Goal: Information Seeking & Learning: Find specific page/section

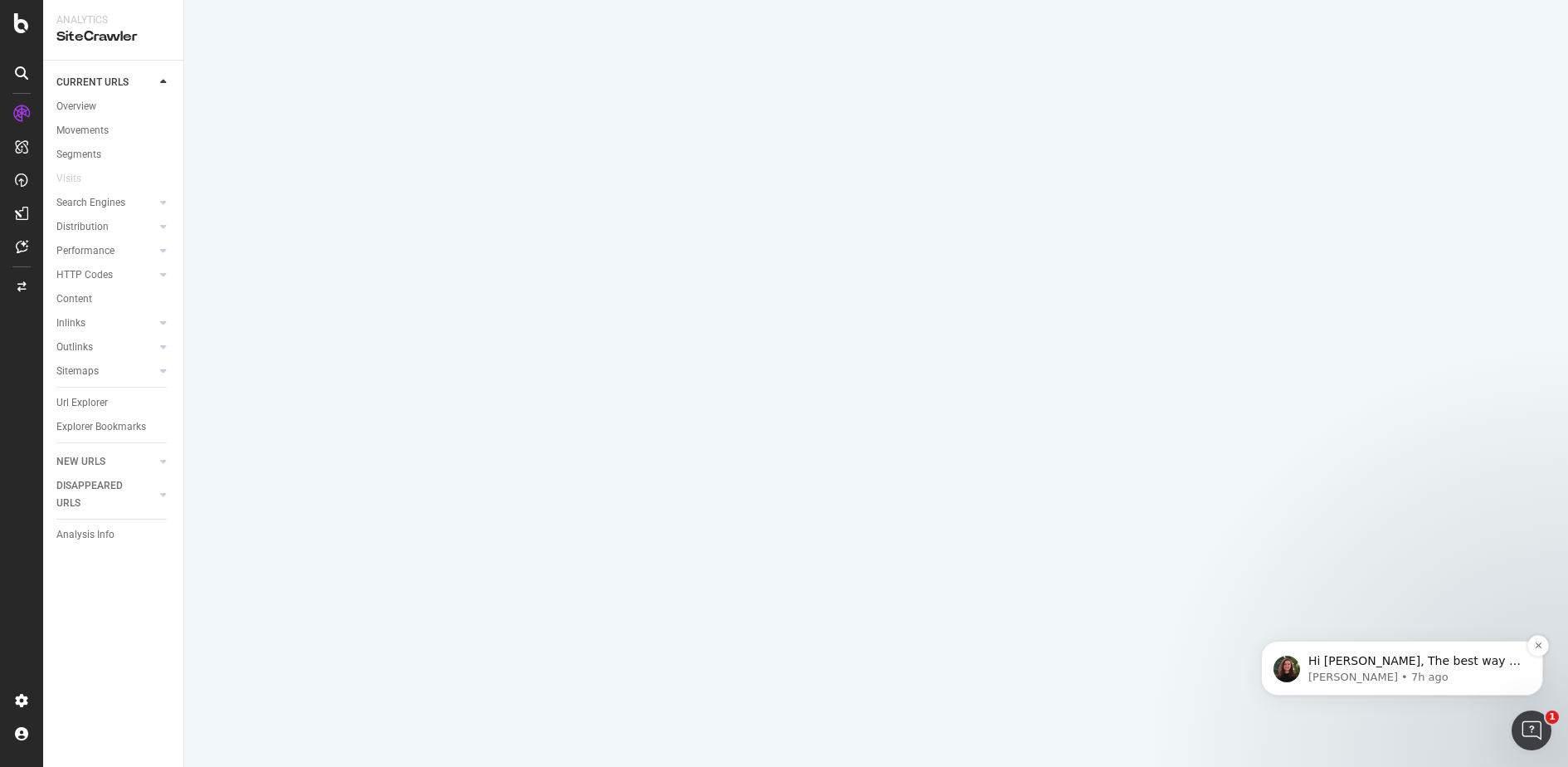
click at [1392, 659] on p "Hi Darwin, The best way to gather data would be to create a segment or a Saved …" at bounding box center [1415, 662] width 214 height 17
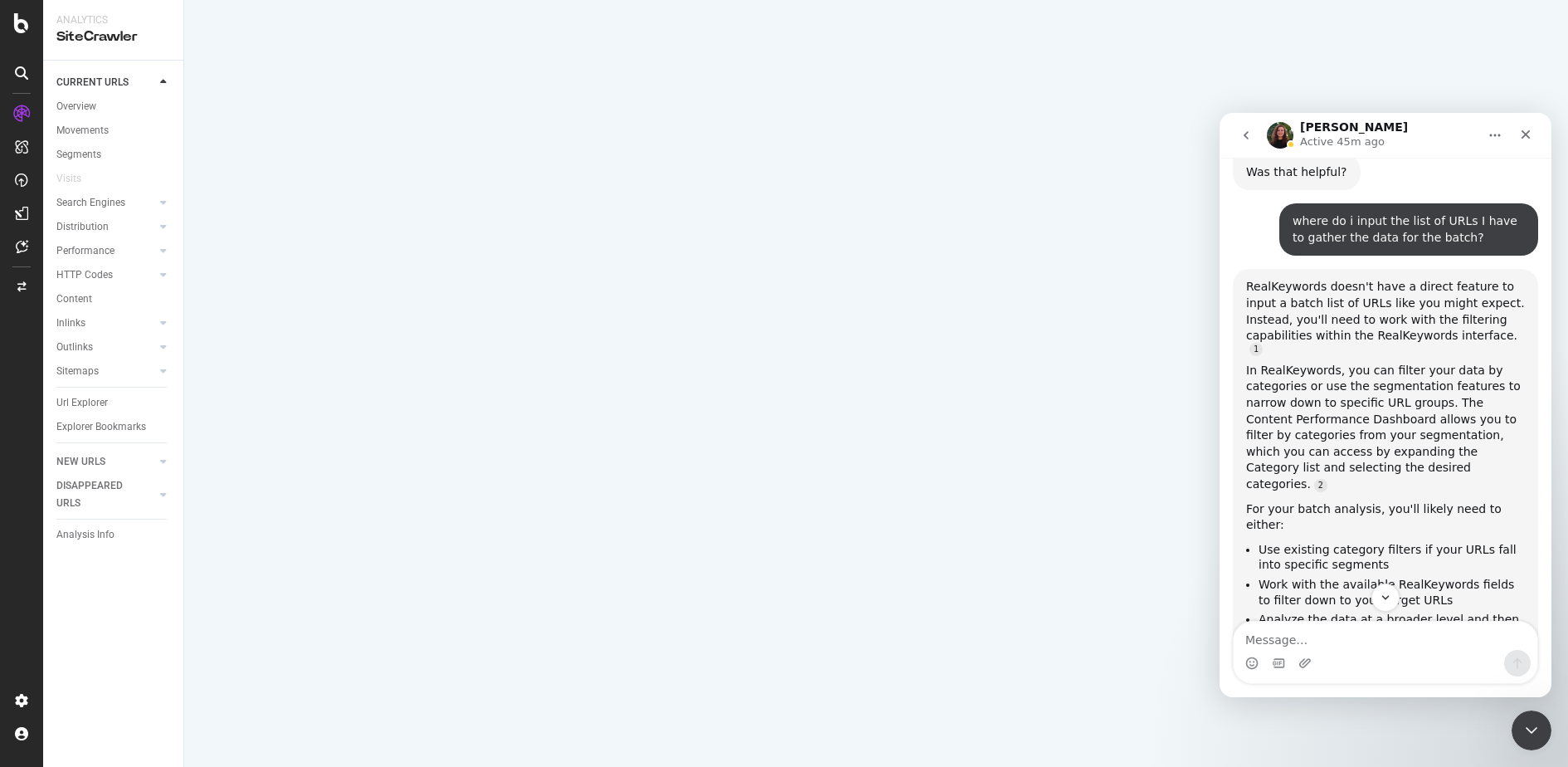
scroll to position [1577, 0]
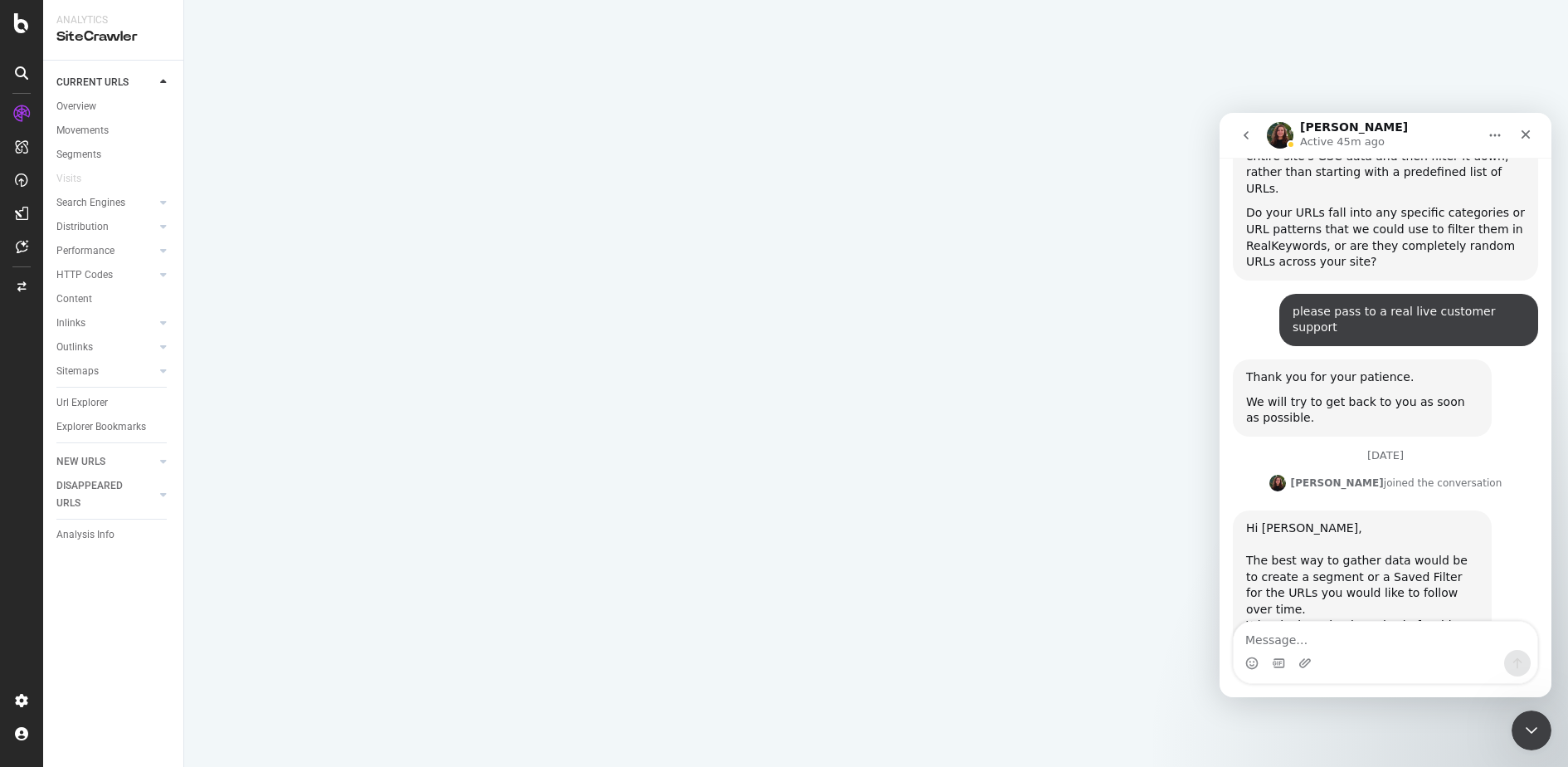
click at [560, 363] on div "×" at bounding box center [876, 384] width 1384 height 767
click at [86, 188] on div "SiteCrawler" at bounding box center [90, 187] width 59 height 17
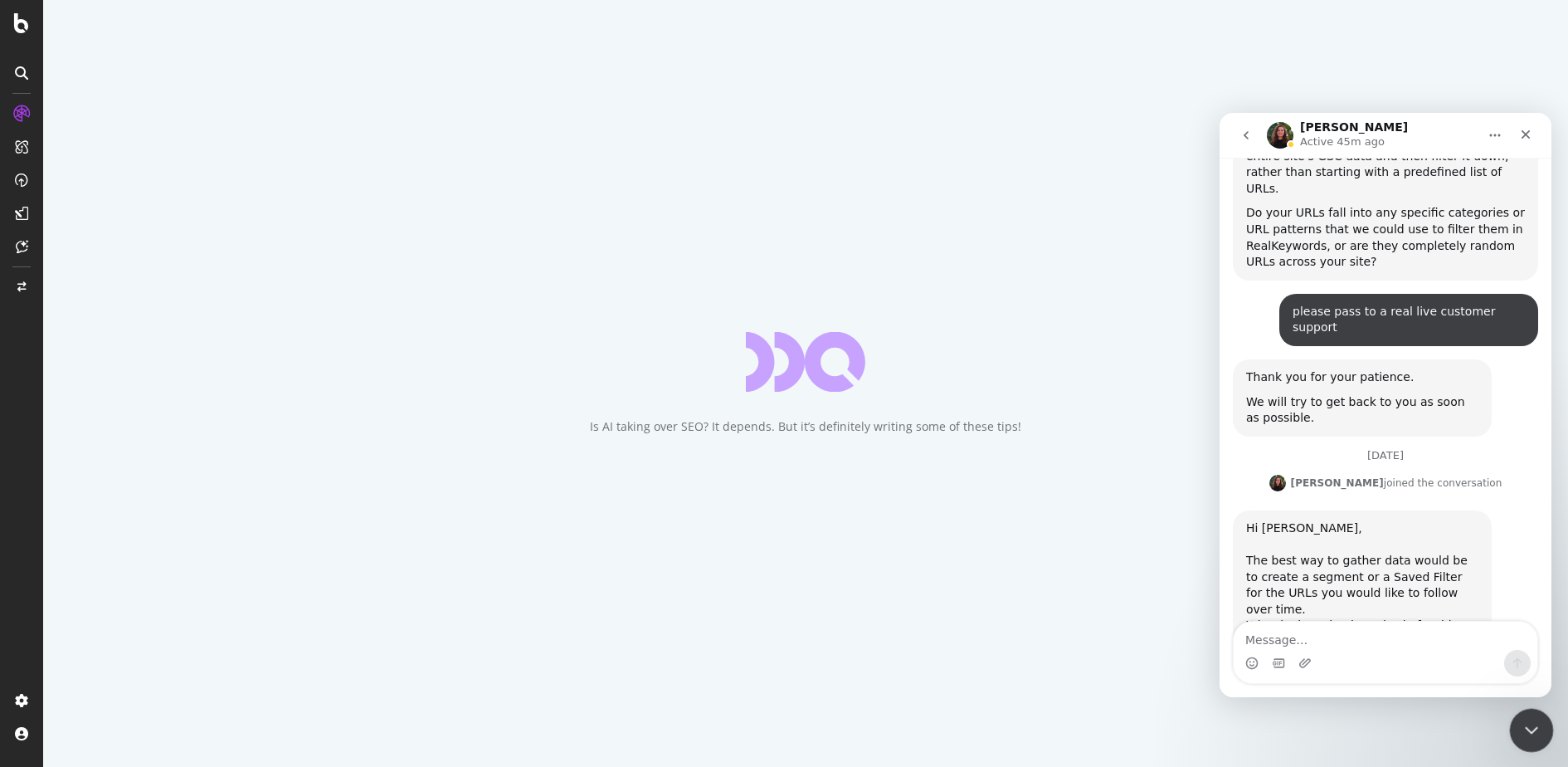
click at [1538, 721] on icon "Close Intercom Messenger" at bounding box center [1529, 727] width 20 height 20
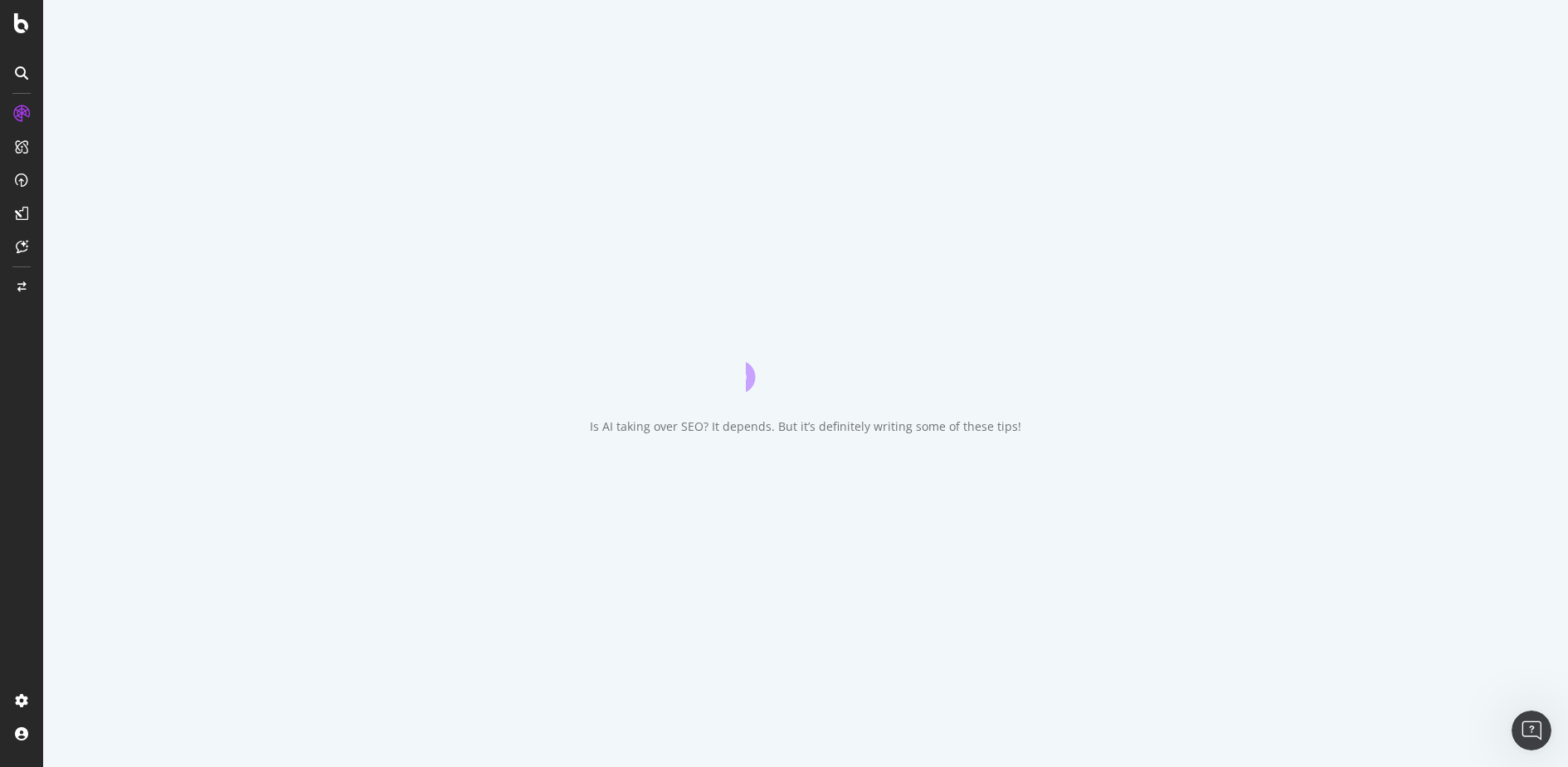
scroll to position [1577, 0]
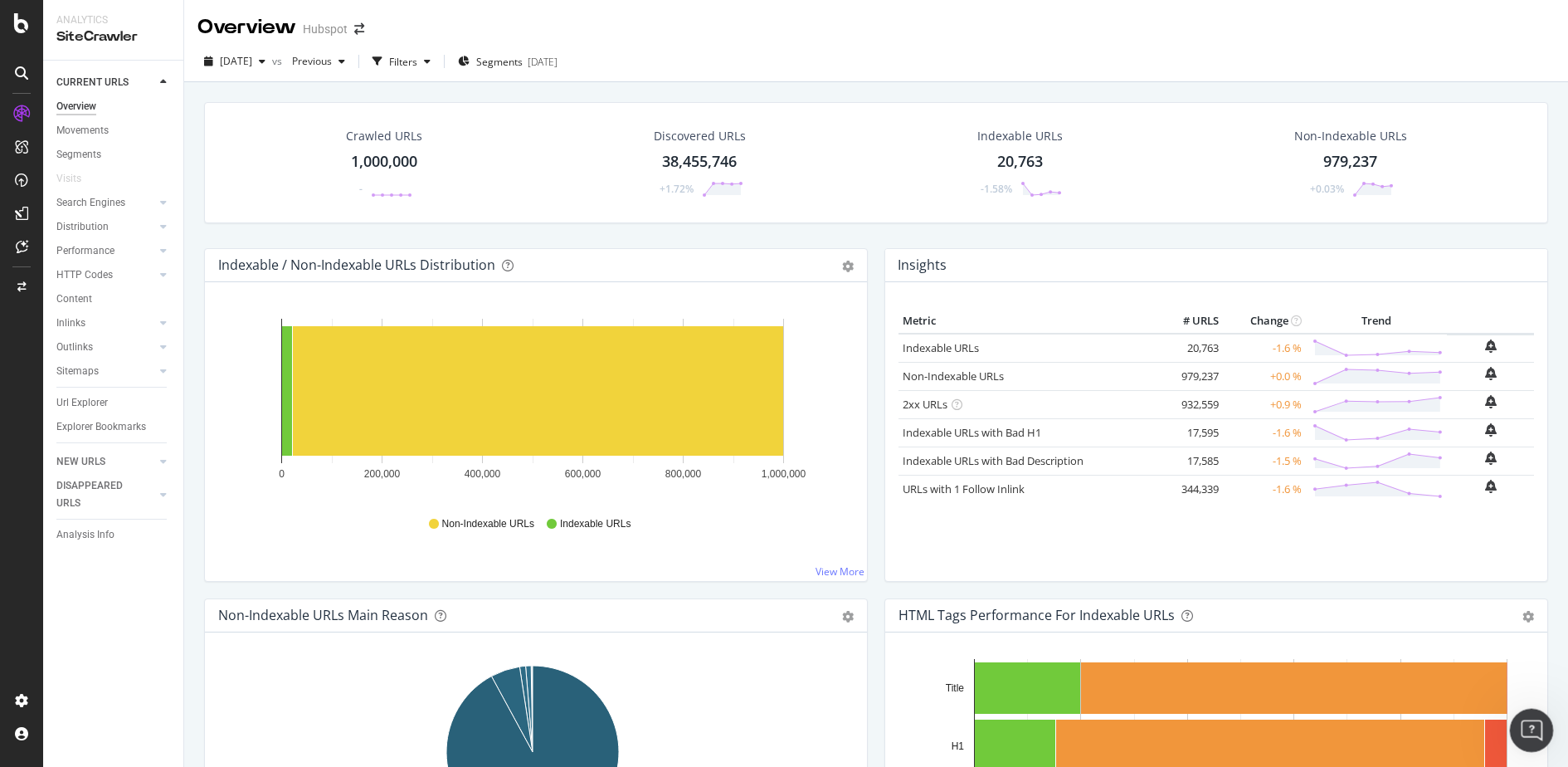
click at [1548, 728] on div "Open Intercom Messenger" at bounding box center [1529, 728] width 55 height 55
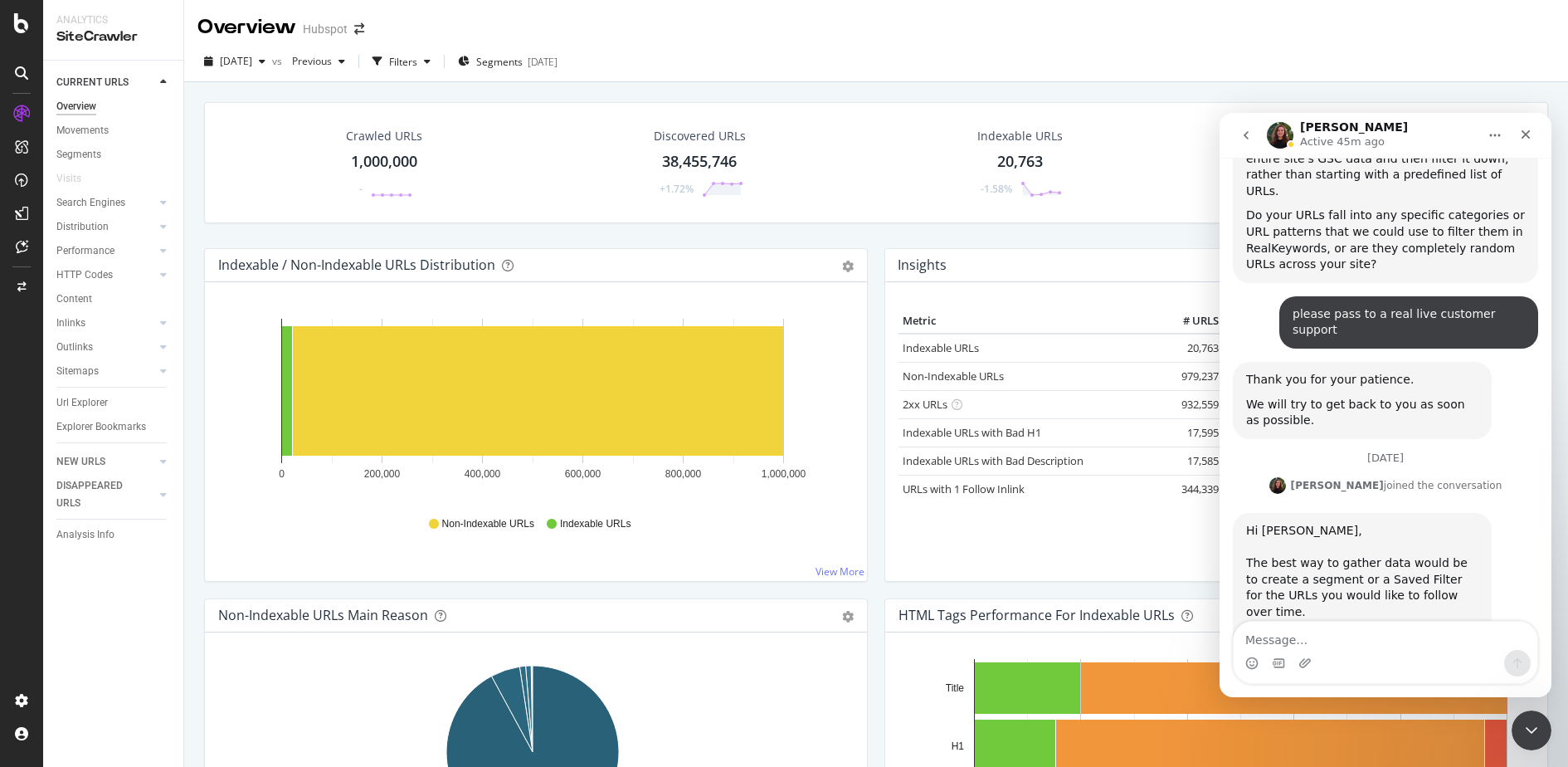
click at [1357, 50] on div "2025 Aug. 19th vs Previous Filters Segments 2025-08-04" at bounding box center [876, 64] width 1384 height 33
click at [1534, 725] on icon "Close Intercom Messenger" at bounding box center [1529, 727] width 20 height 20
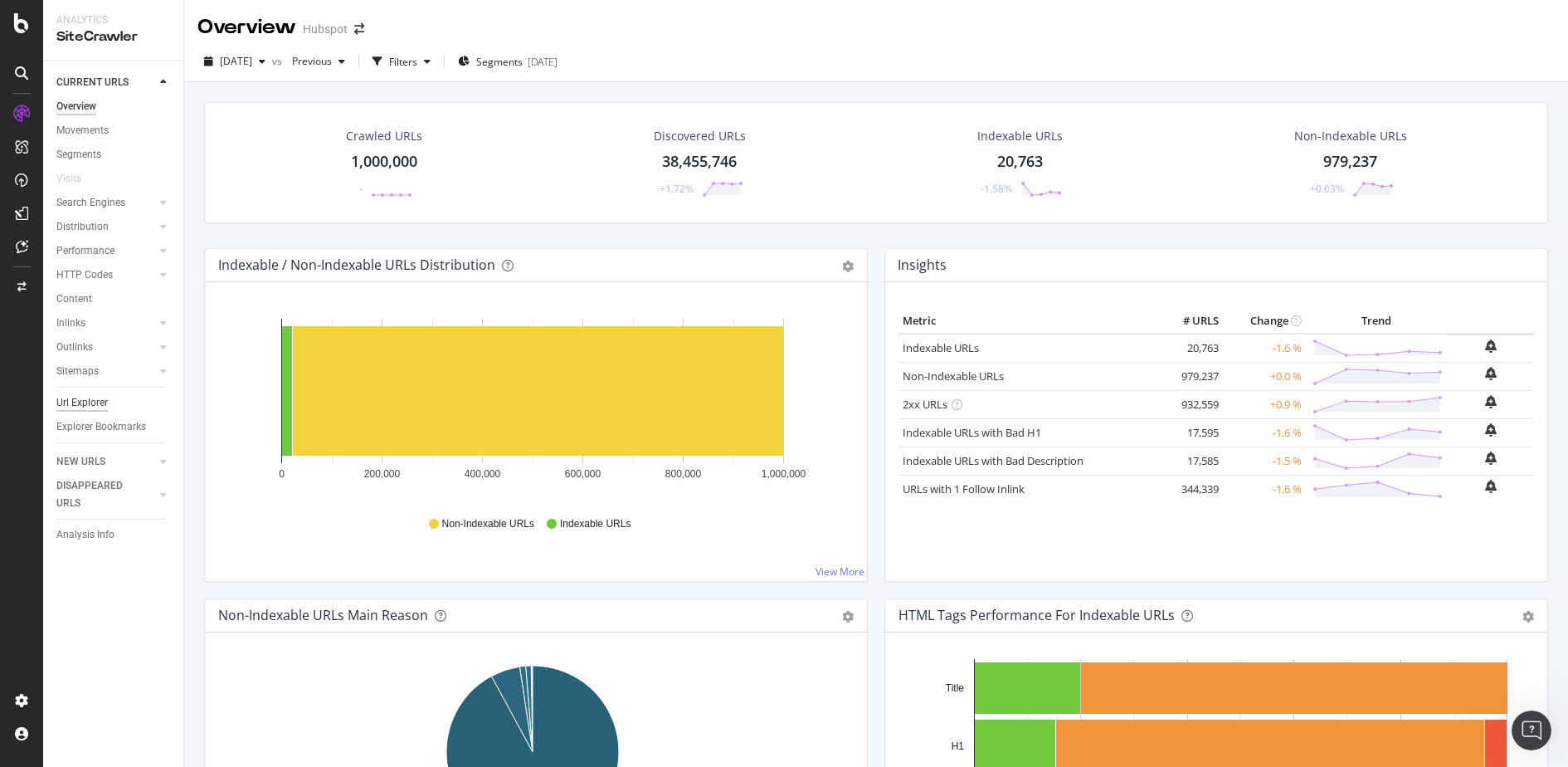
click at [92, 403] on div "Url Explorer" at bounding box center [82, 403] width 52 height 18
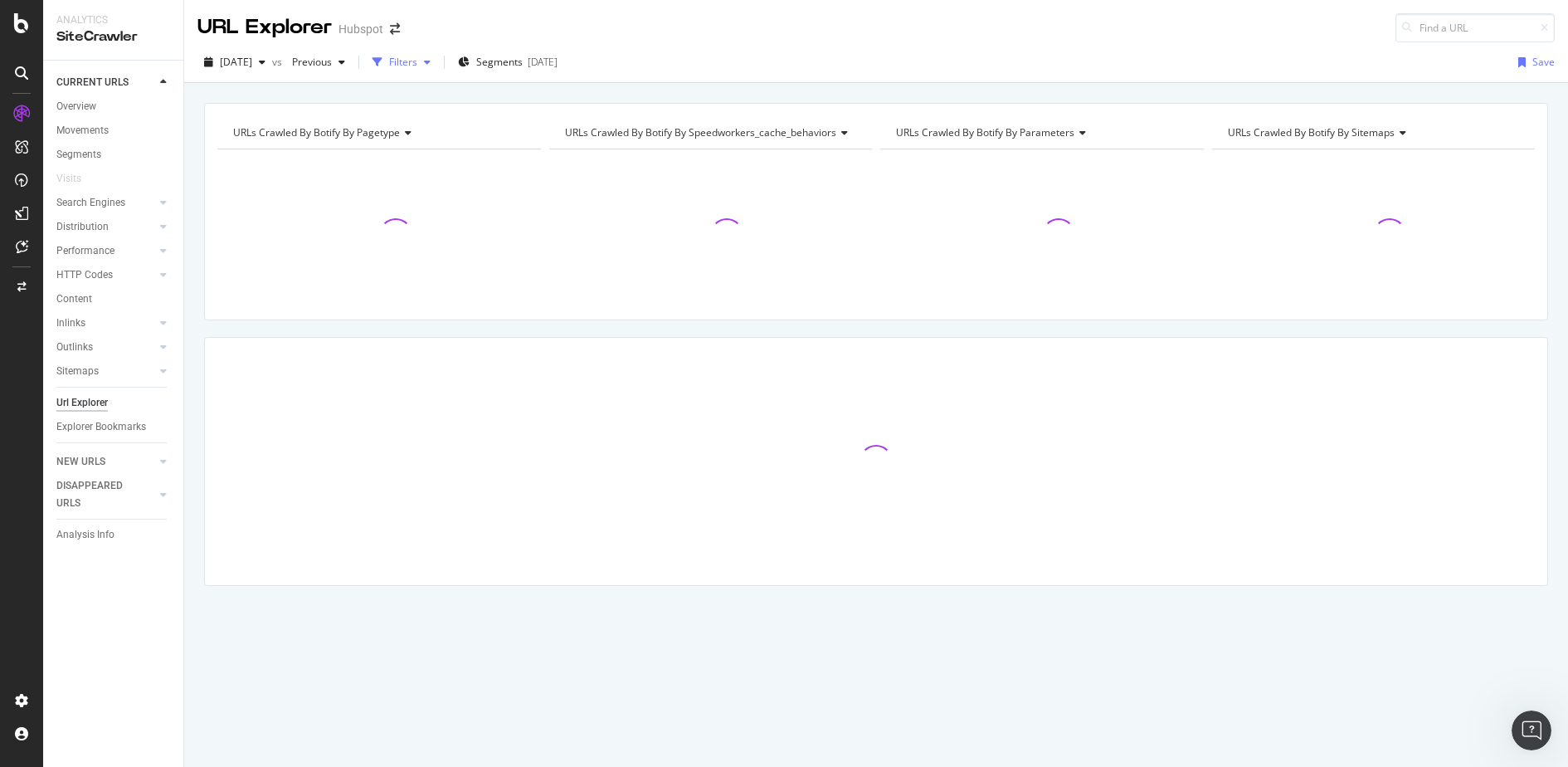
click at [417, 61] on div "Filters" at bounding box center [403, 62] width 28 height 14
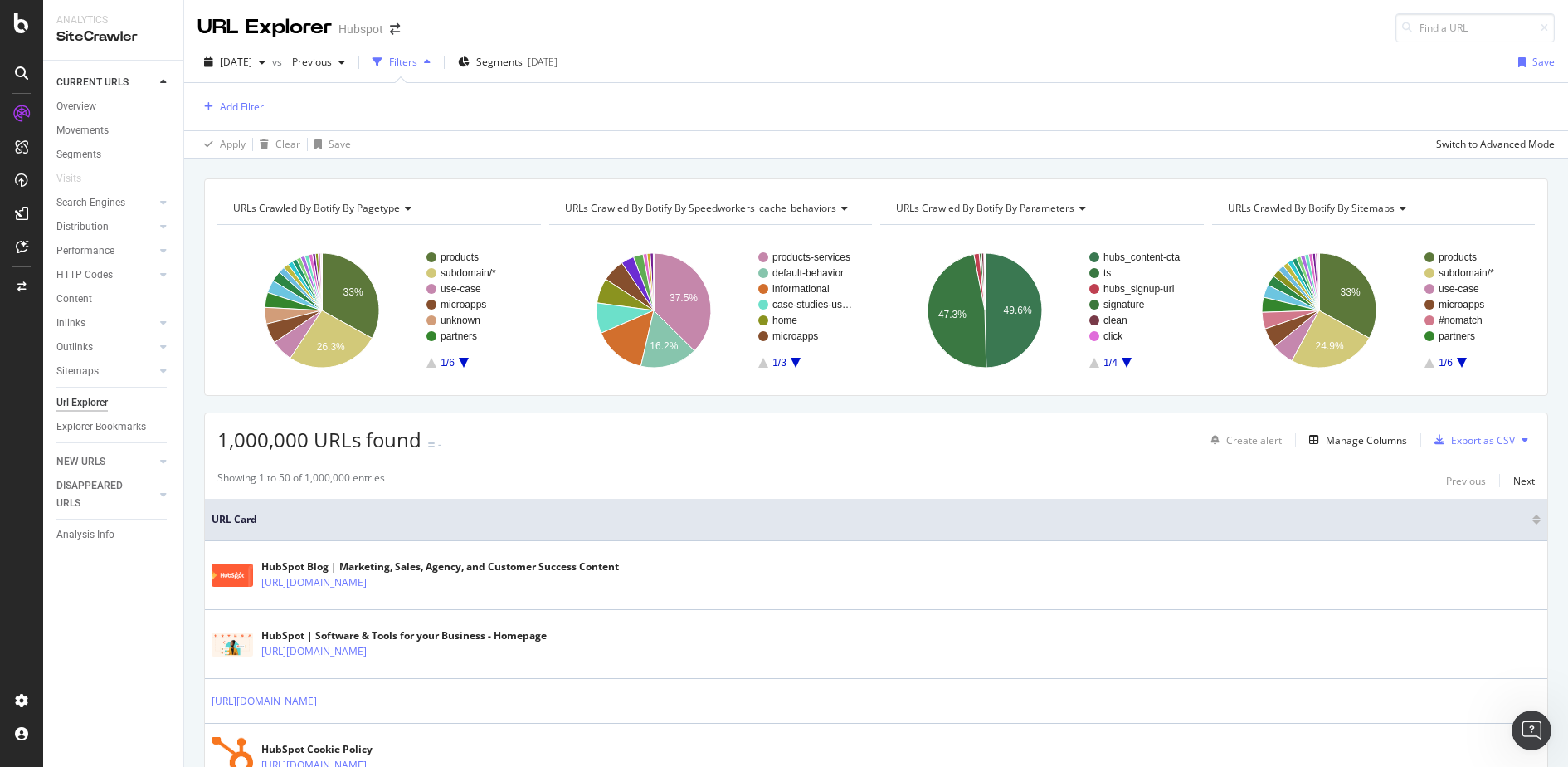
click at [438, 62] on div "button" at bounding box center [427, 63] width 20 height 10
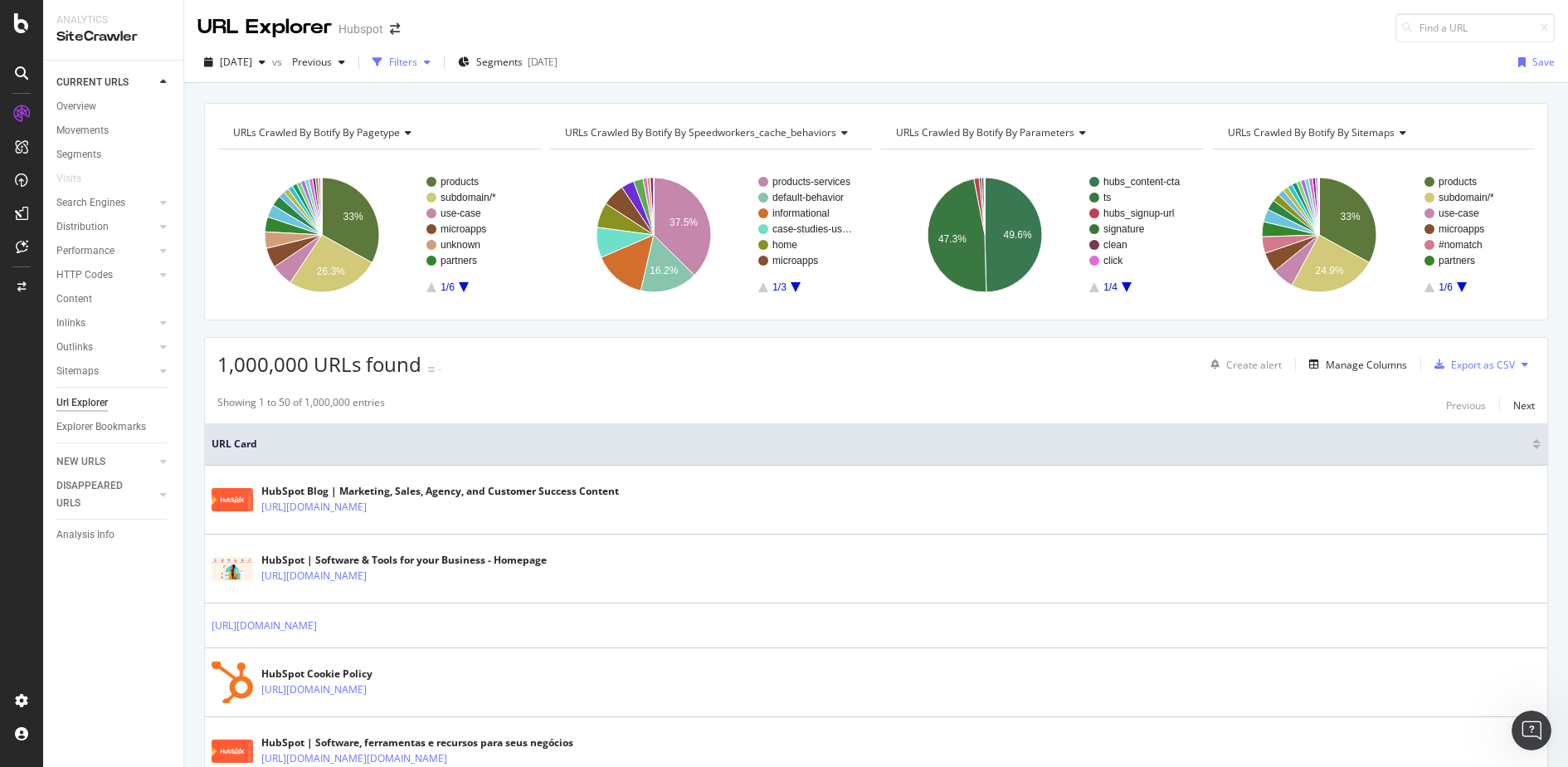
click at [438, 62] on div "button" at bounding box center [427, 63] width 20 height 10
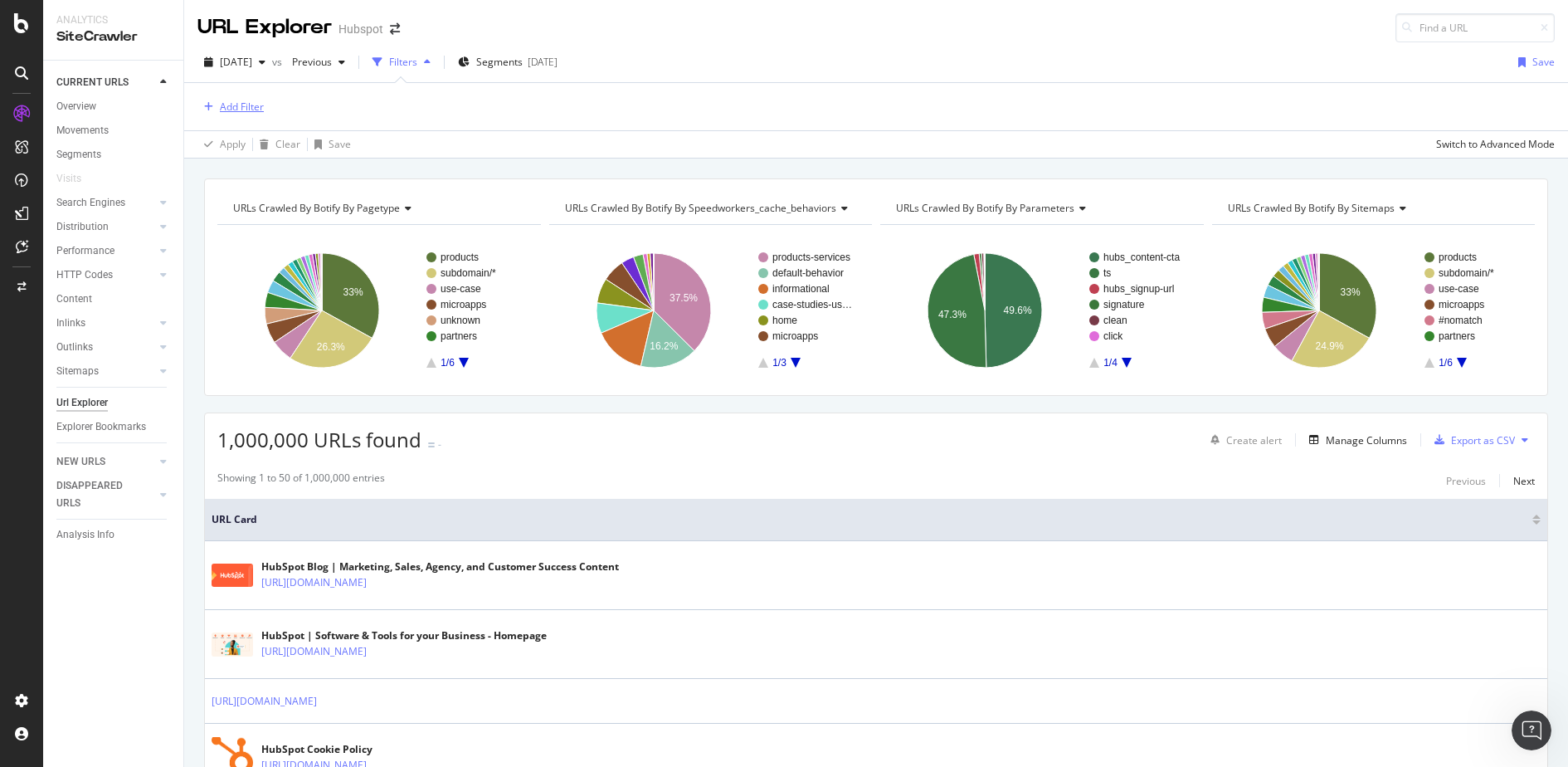
click at [226, 107] on div "Add Filter" at bounding box center [242, 106] width 44 height 14
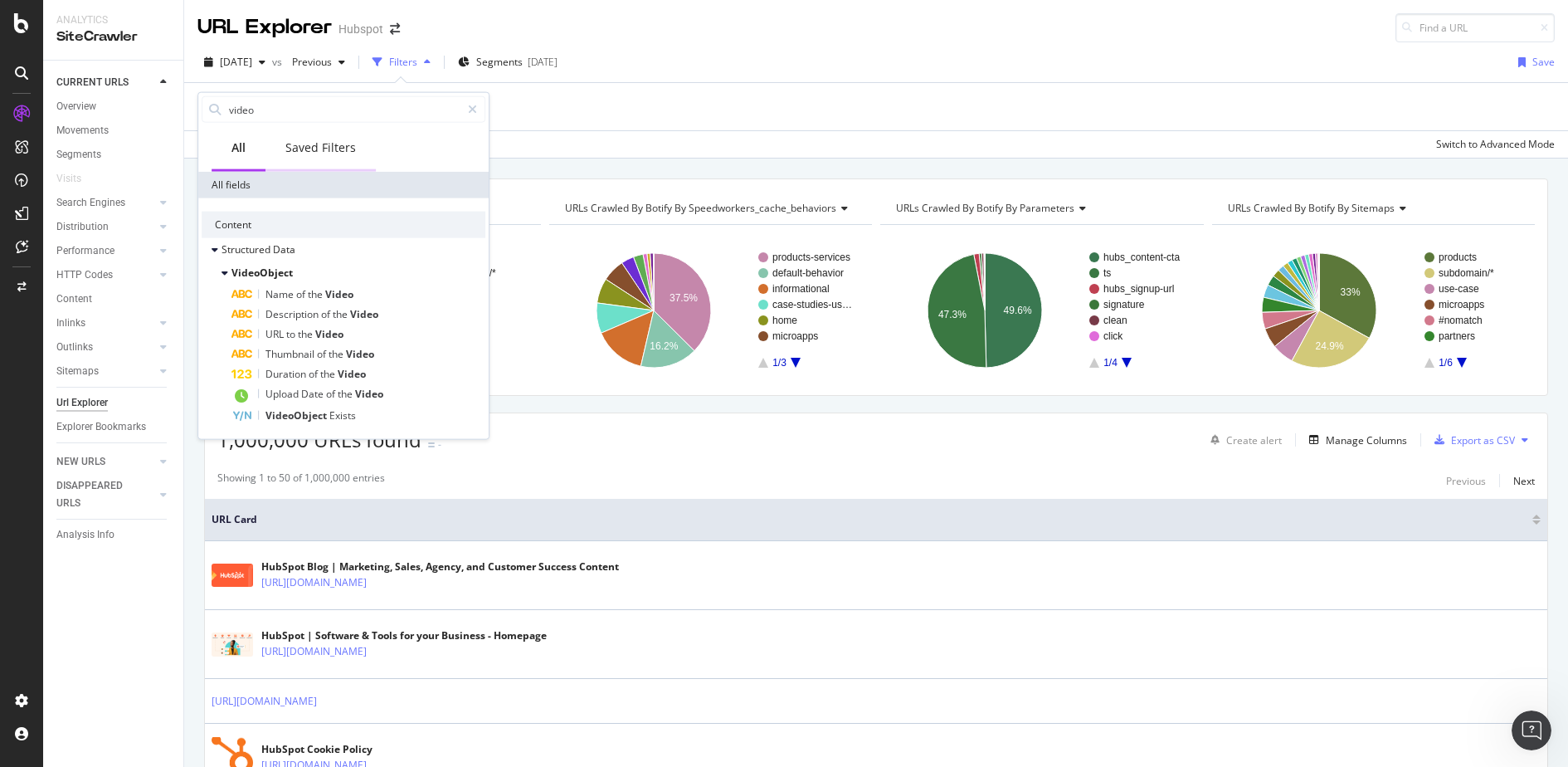
type input "video"
click at [326, 156] on div "Saved Filters" at bounding box center [321, 149] width 110 height 46
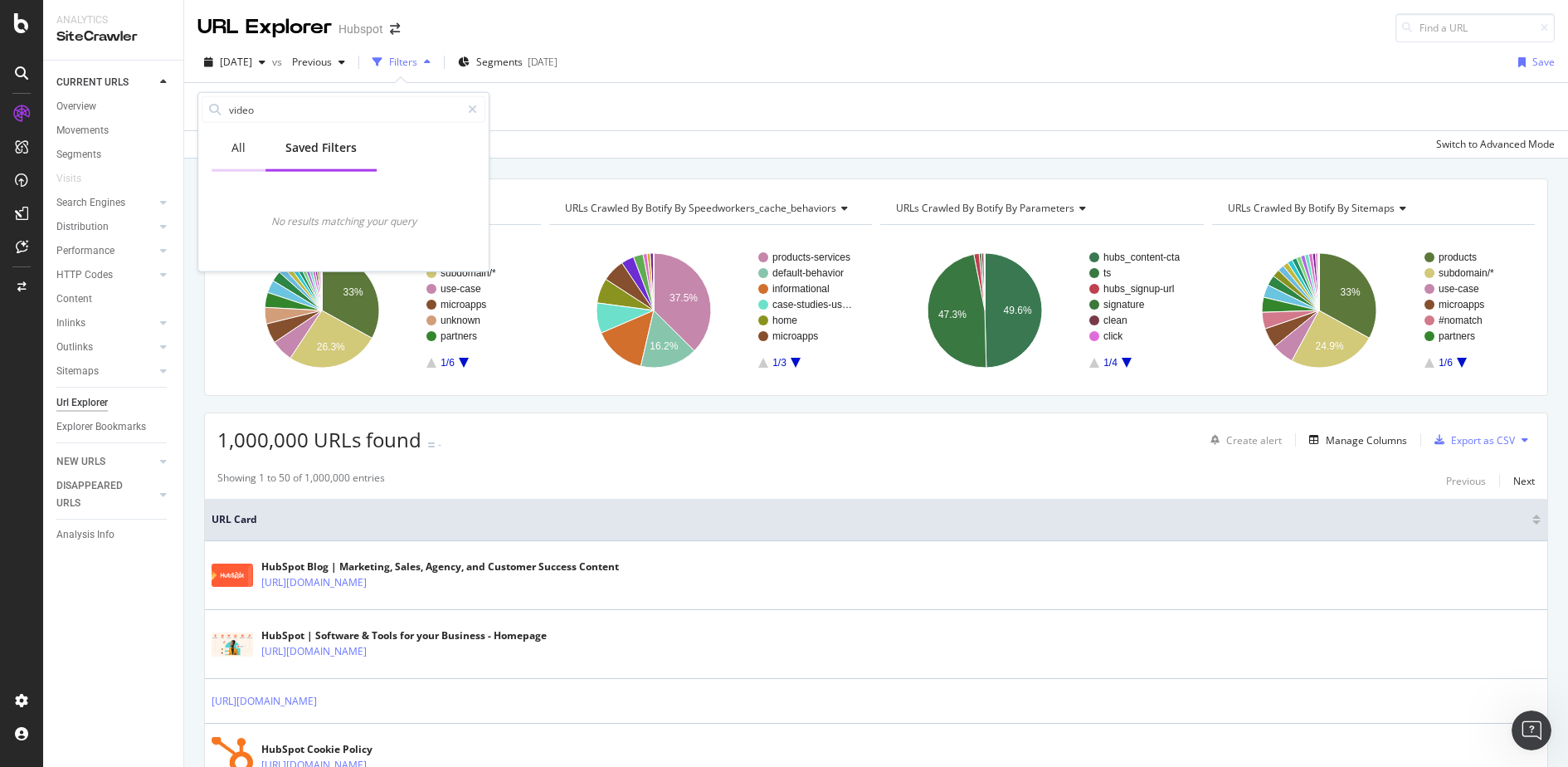
click at [243, 149] on div "All" at bounding box center [238, 148] width 14 height 17
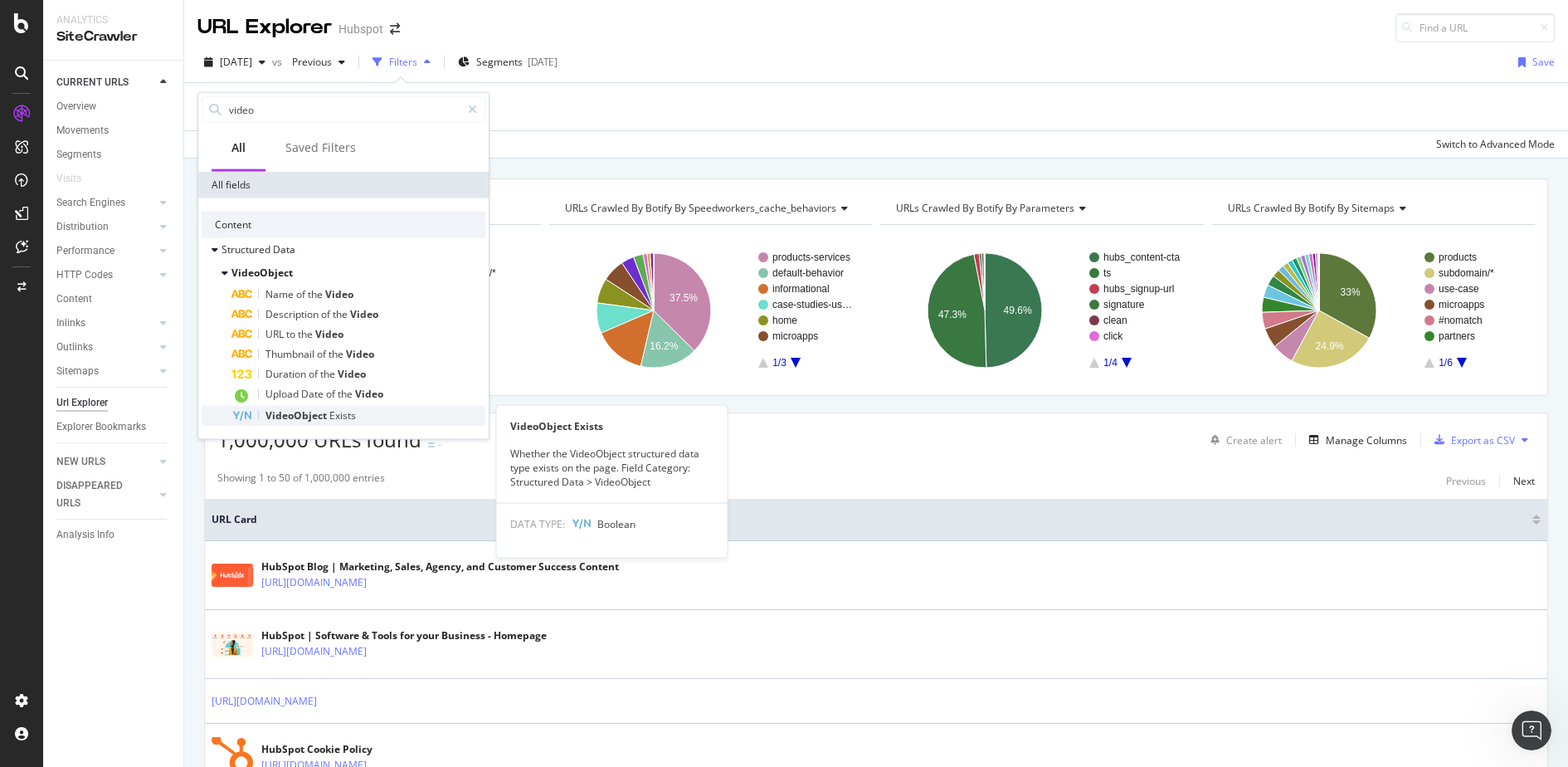
click at [344, 415] on span "Exists" at bounding box center [342, 415] width 26 height 14
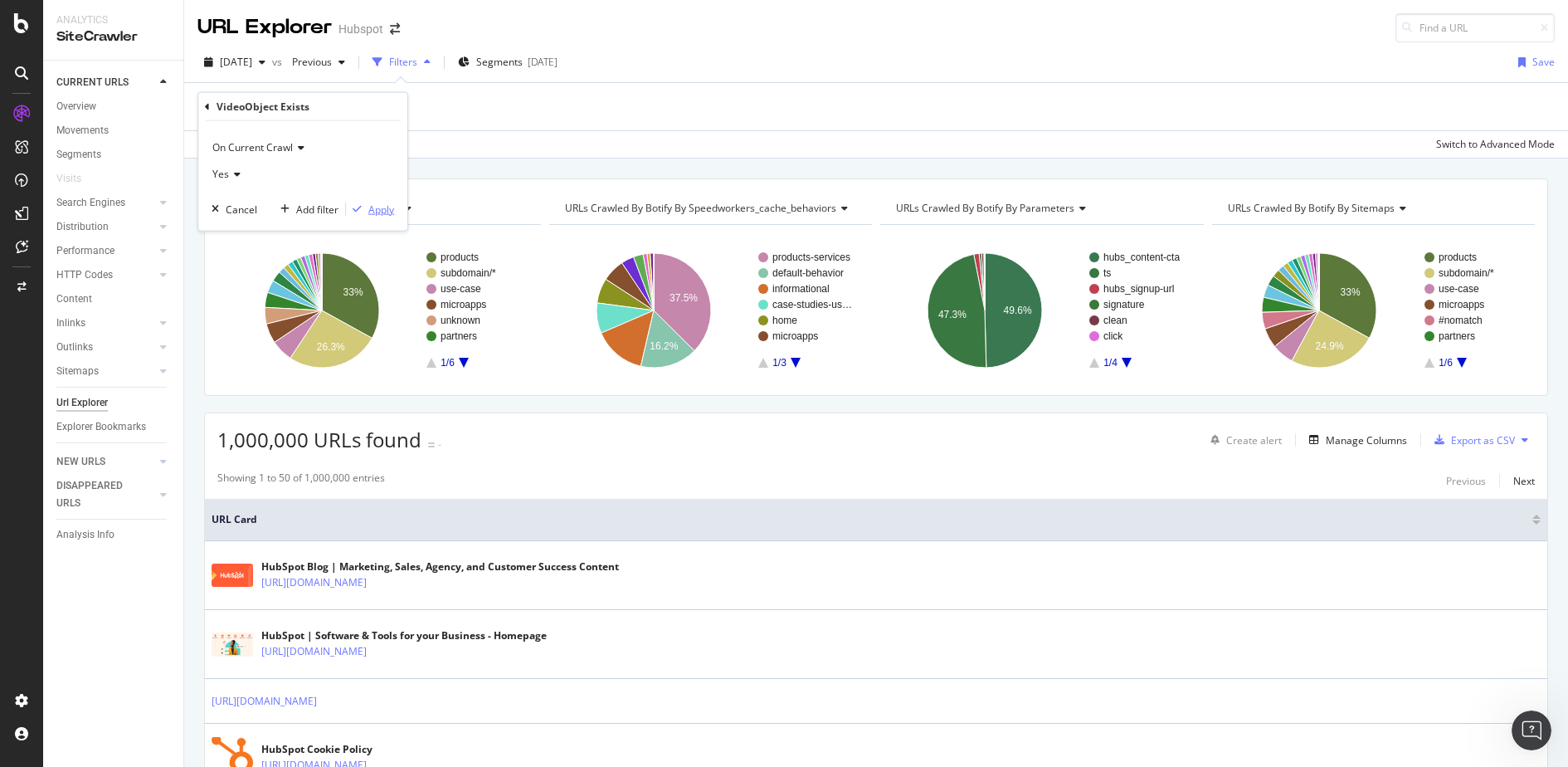
click at [388, 209] on div "Apply" at bounding box center [381, 209] width 25 height 14
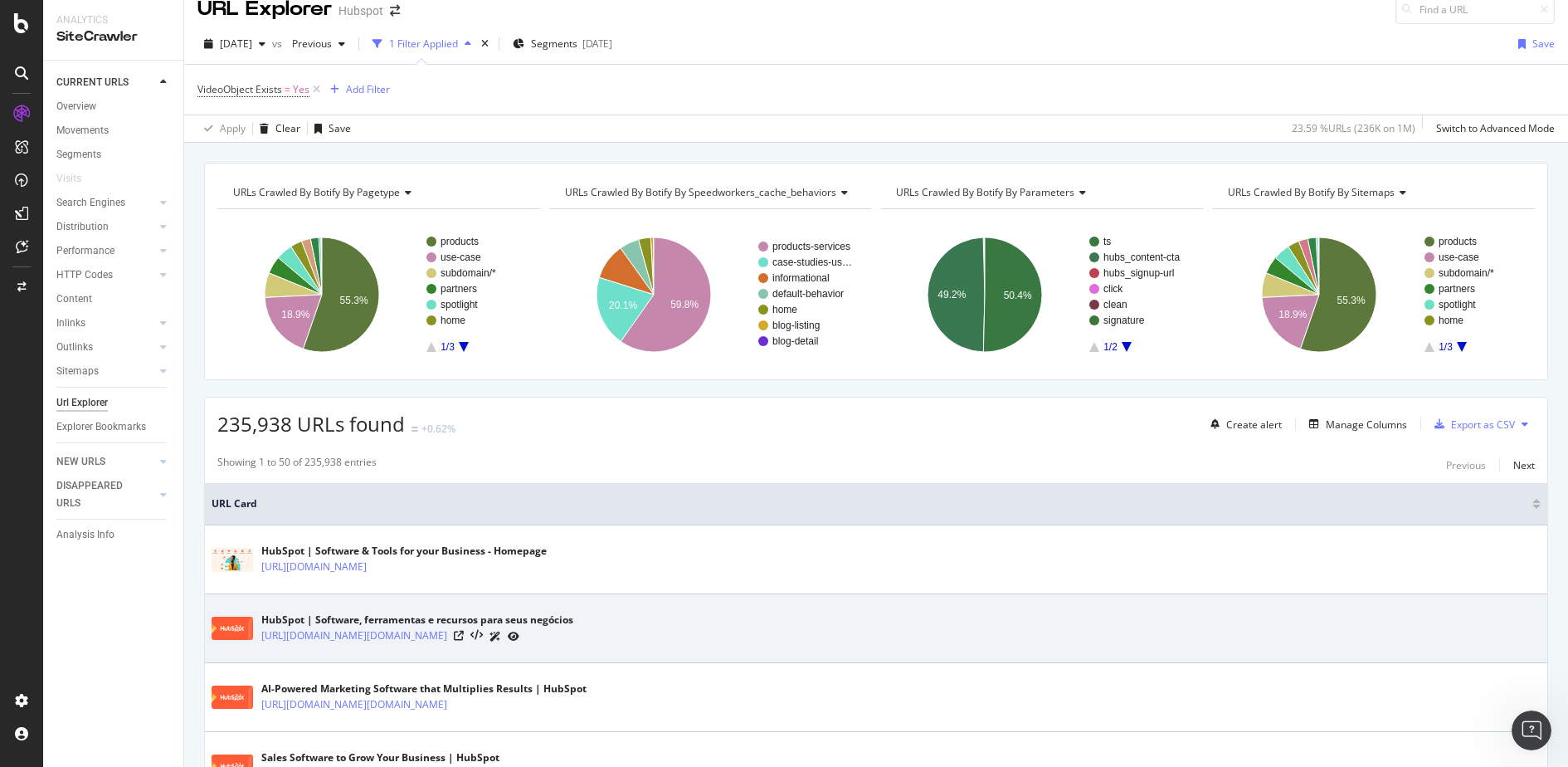
scroll to position [15, 0]
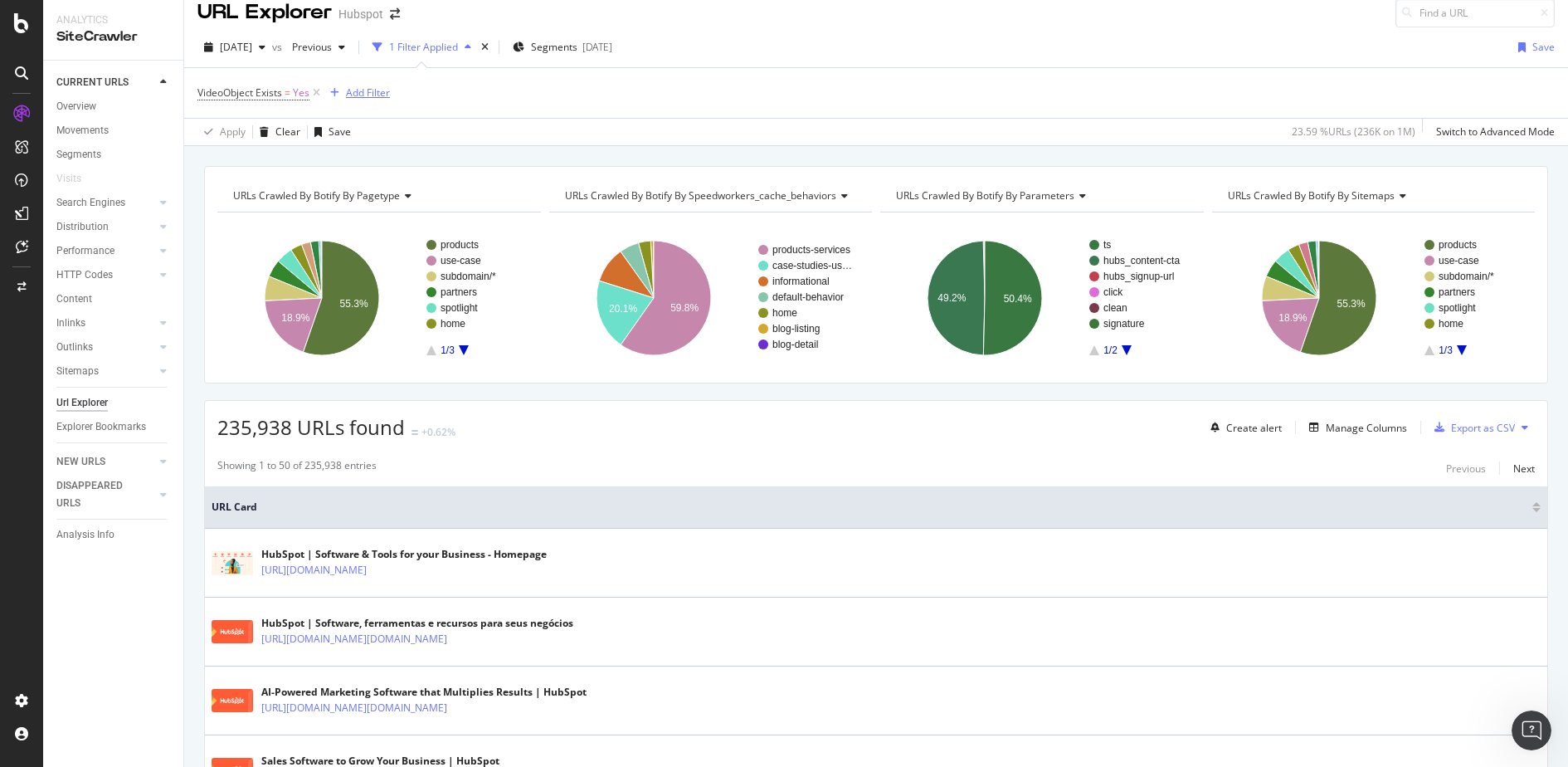
click at [355, 92] on div "Add Filter" at bounding box center [368, 92] width 44 height 14
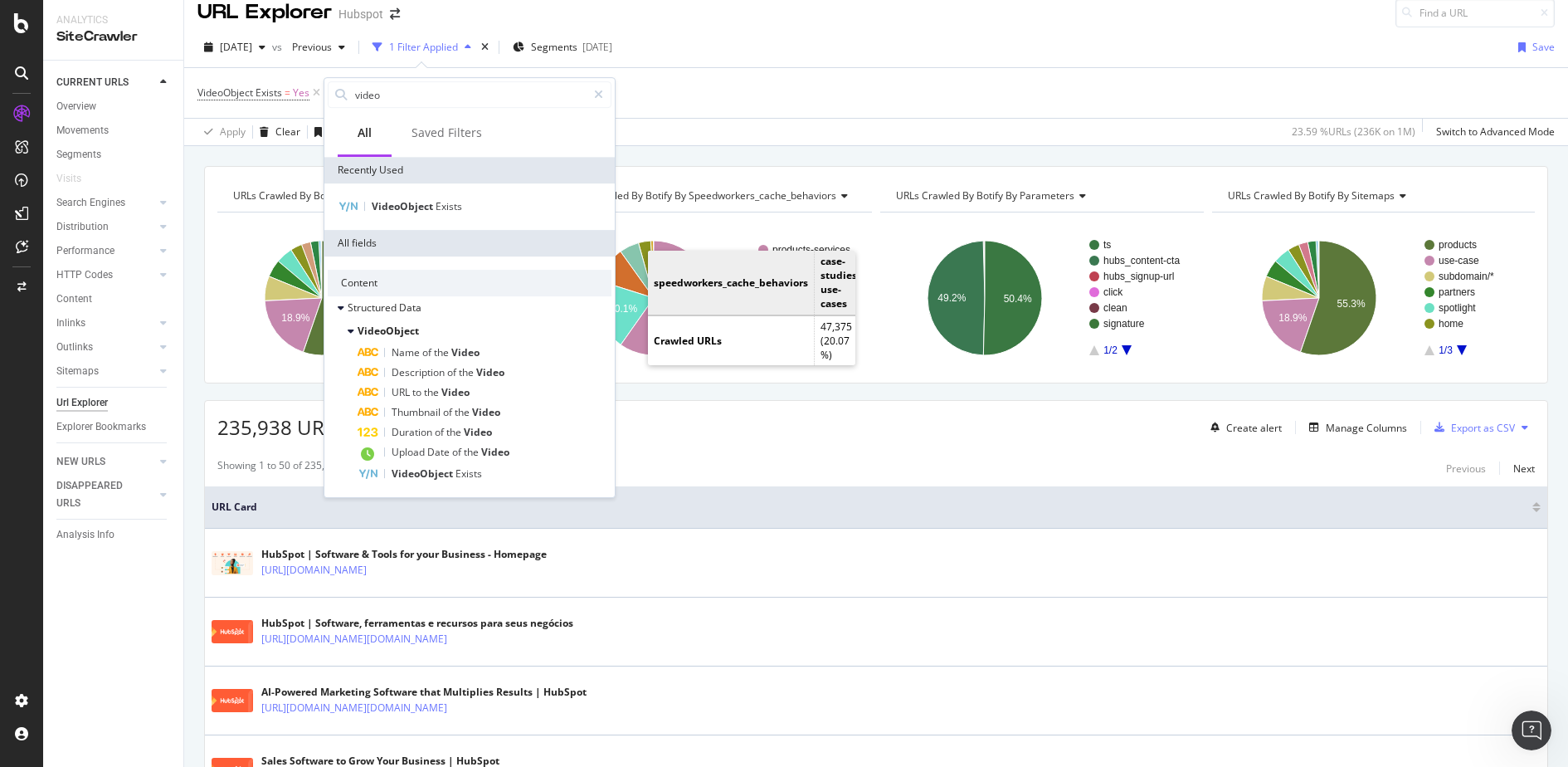
click at [757, 461] on div "Showing 1 to 50 of 235,938 entries Previous Next" at bounding box center [876, 467] width 1342 height 20
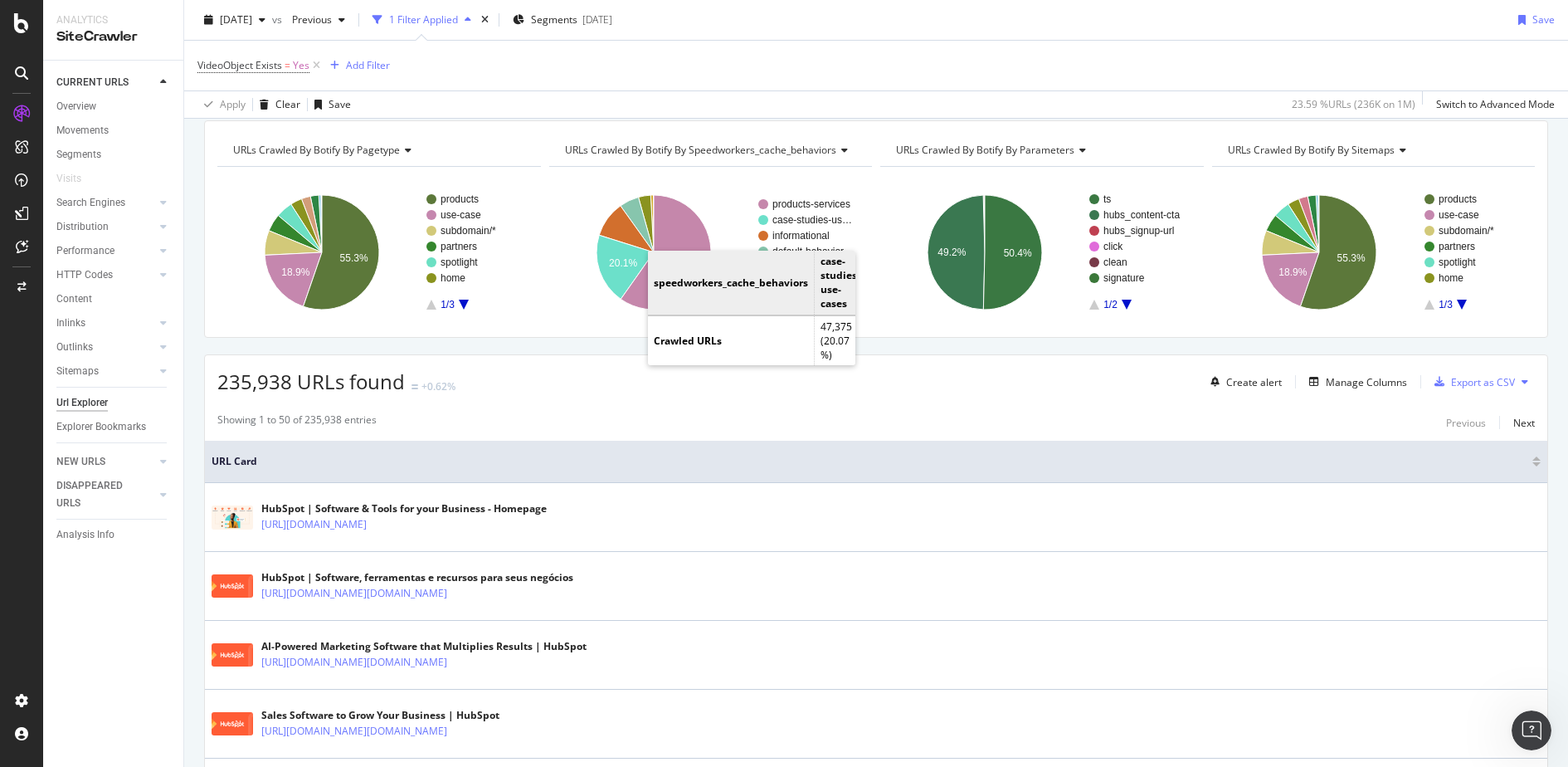
scroll to position [62, 0]
click at [377, 66] on div "Add Filter" at bounding box center [368, 64] width 44 height 14
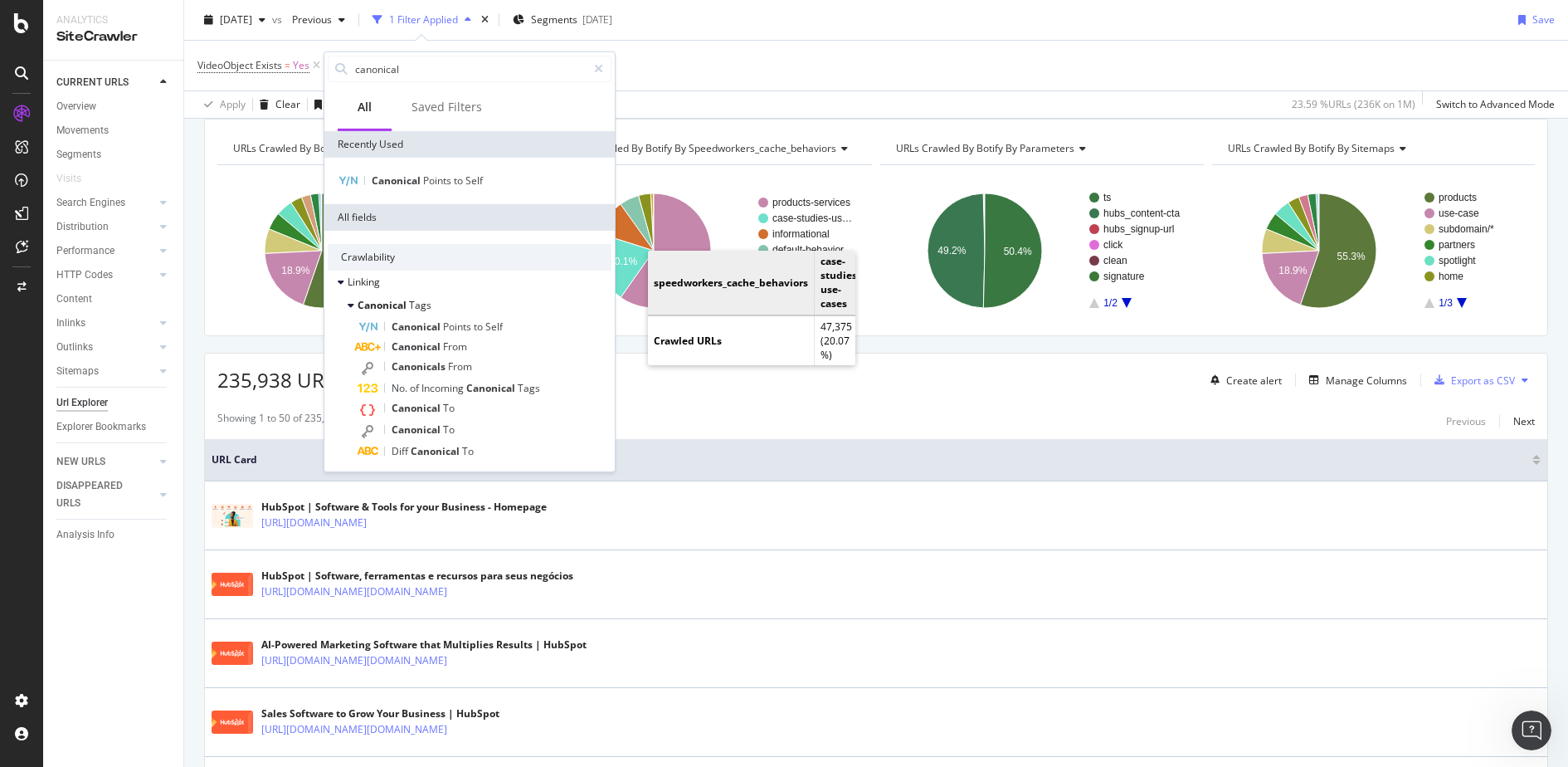
type input "canonical"
click at [397, 169] on div "Canonical Points to Self" at bounding box center [470, 181] width 290 height 47
click at [401, 174] on span "Canonical" at bounding box center [397, 181] width 52 height 14
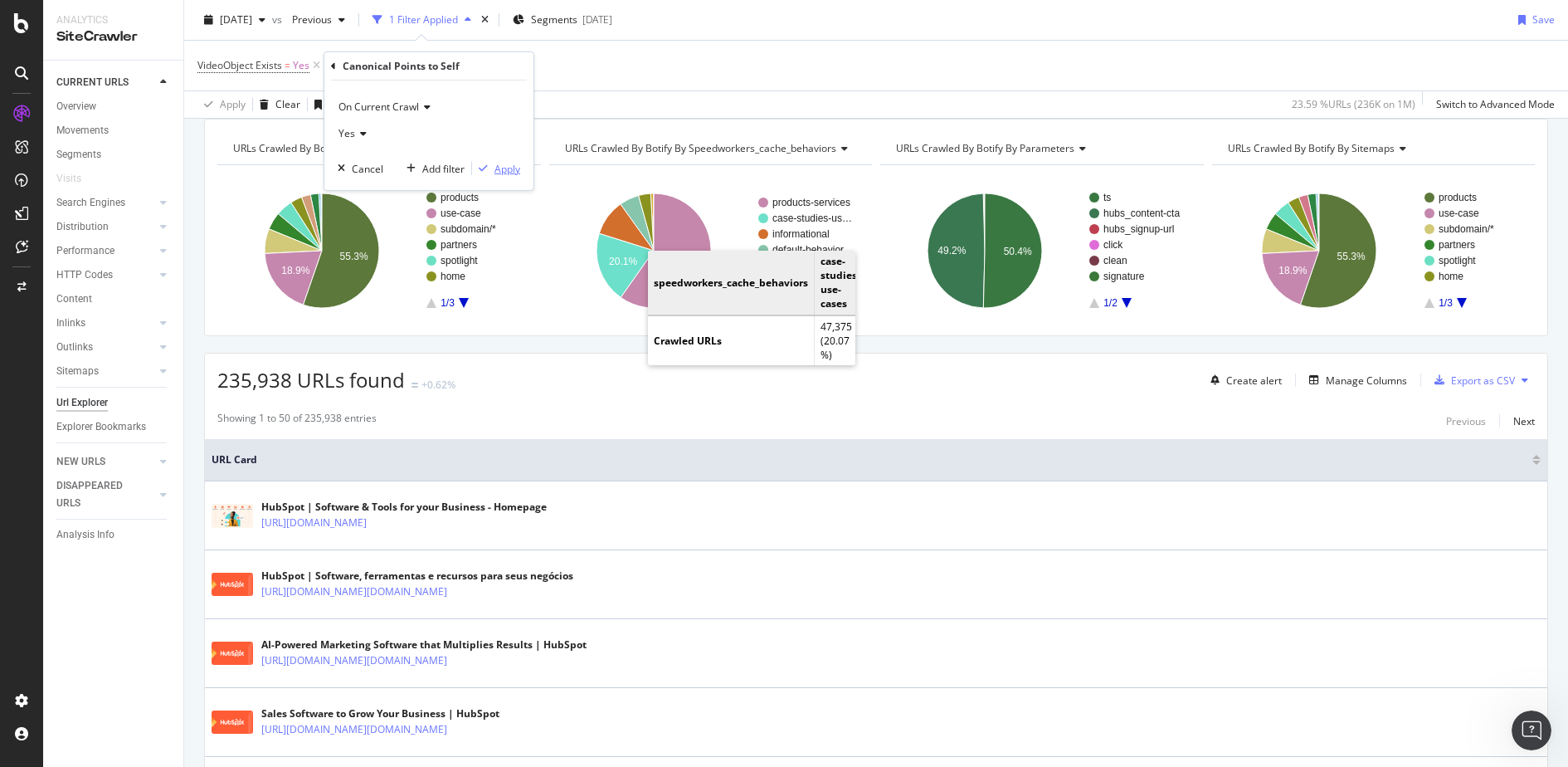
click at [507, 170] on div "Apply" at bounding box center [507, 168] width 25 height 14
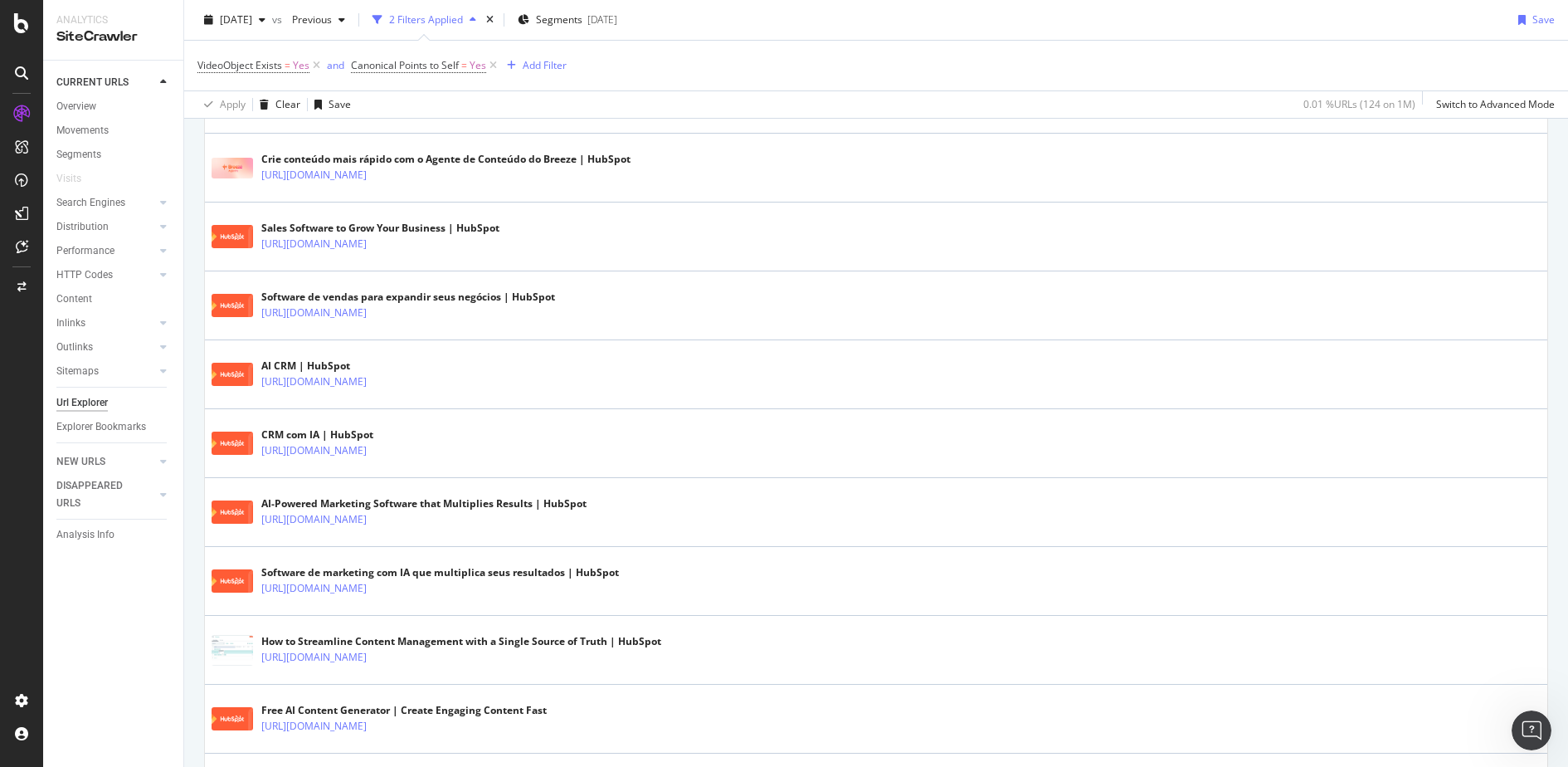
scroll to position [886, 0]
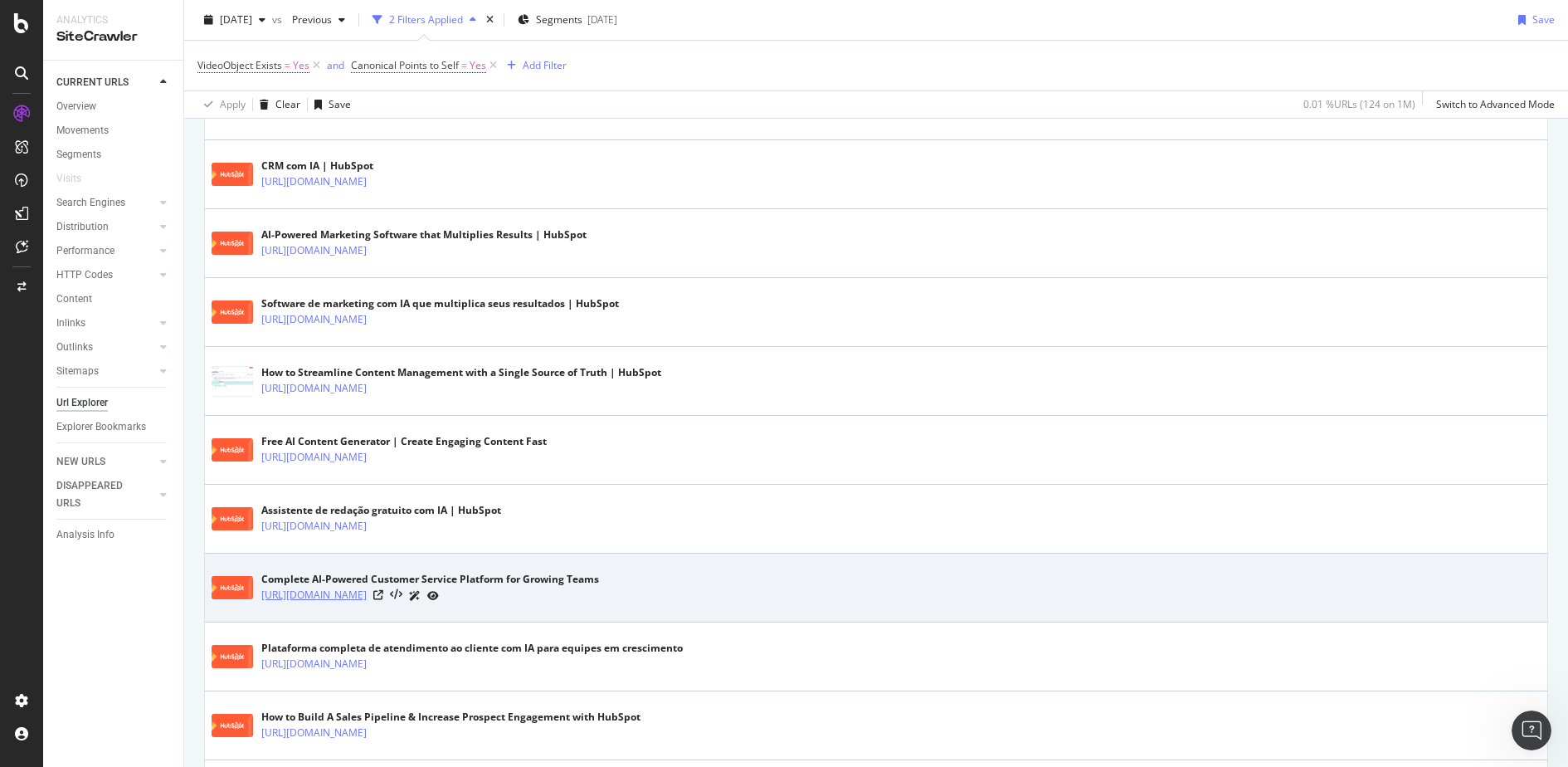
click at [366, 591] on link "https://www.hubspot.com/products/service" at bounding box center [314, 596] width 105 height 17
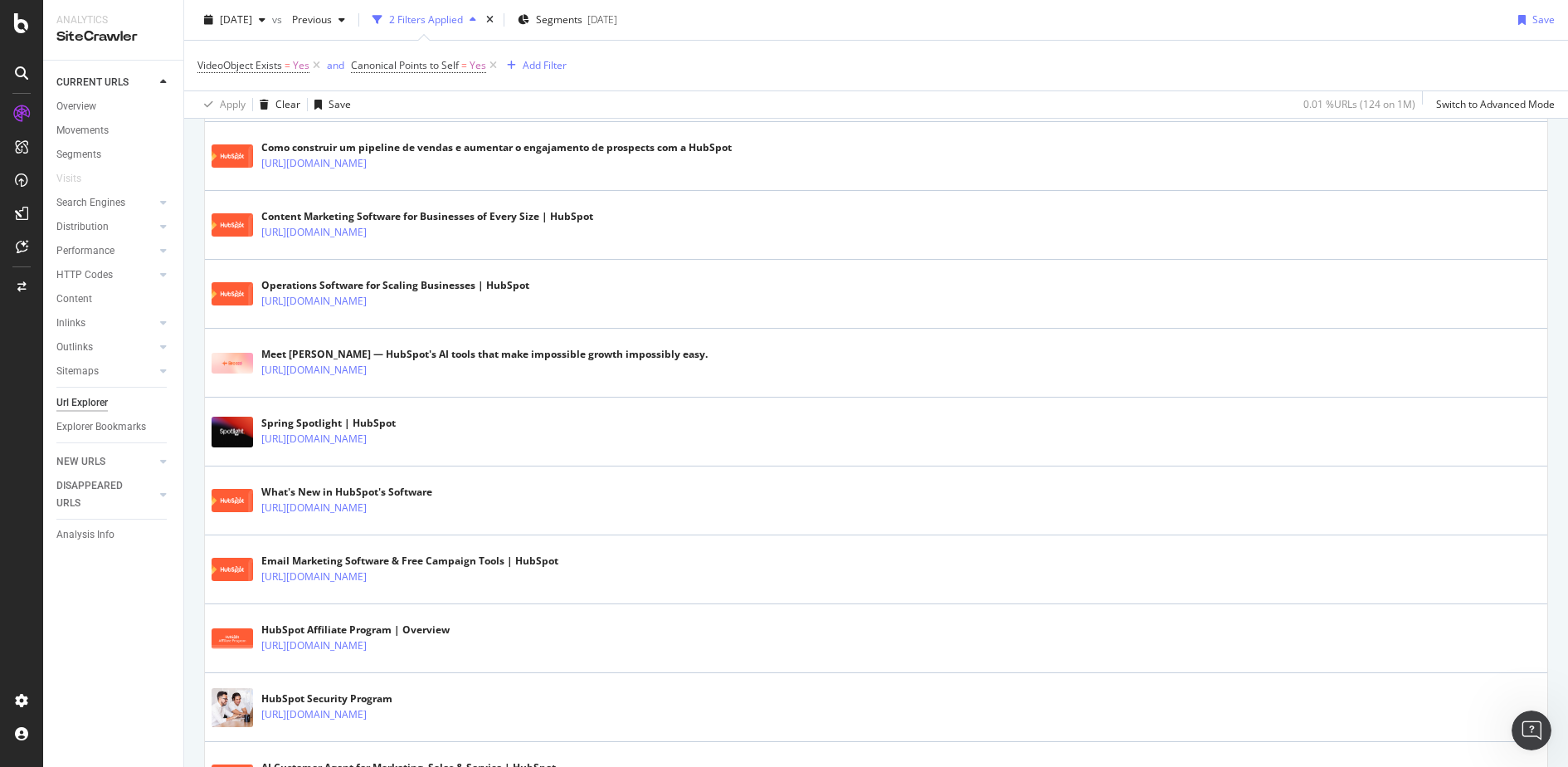
scroll to position [1542, 0]
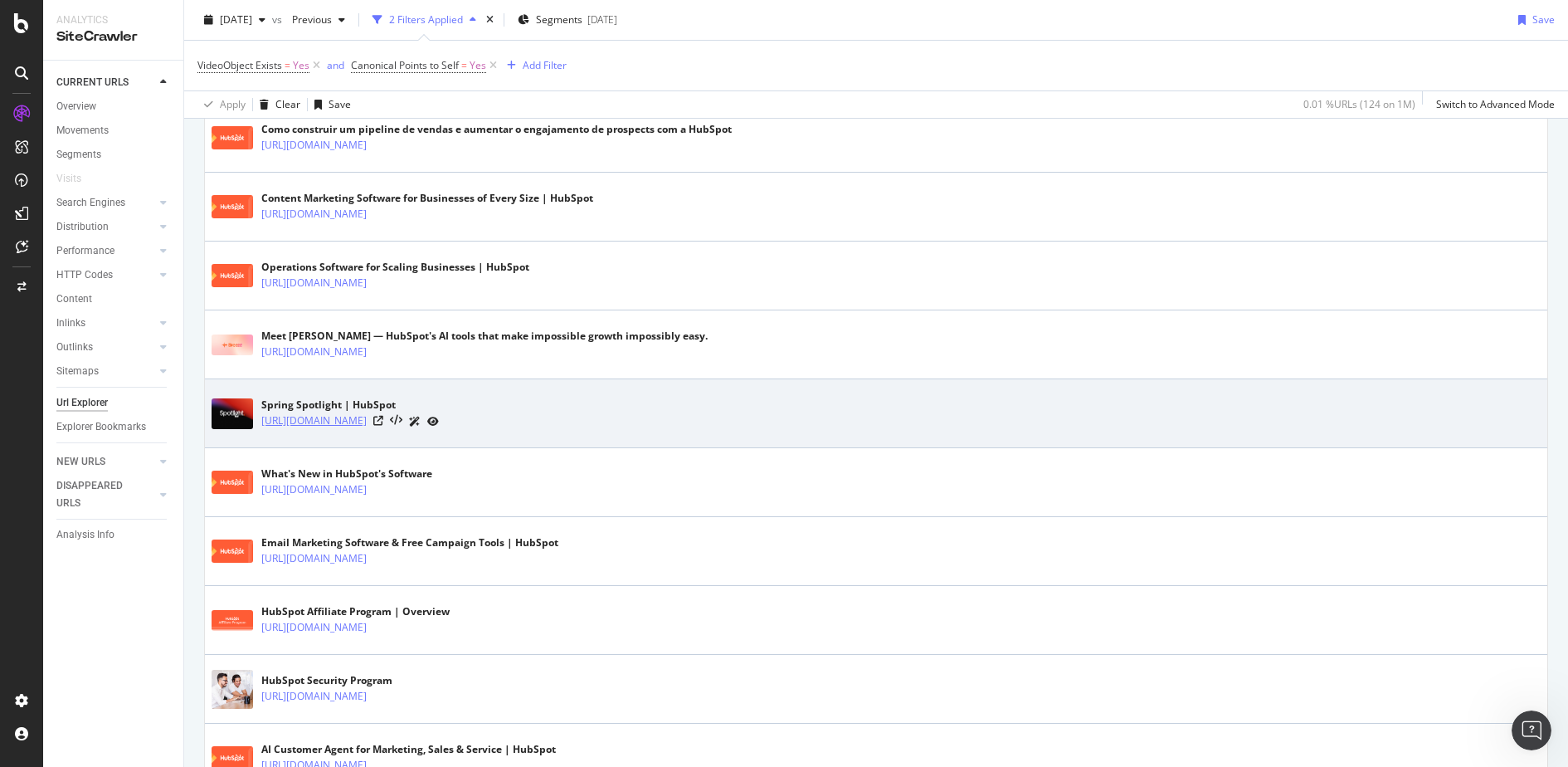
click at [352, 414] on link "https://www.hubspot.com/spotlight" at bounding box center [314, 421] width 105 height 17
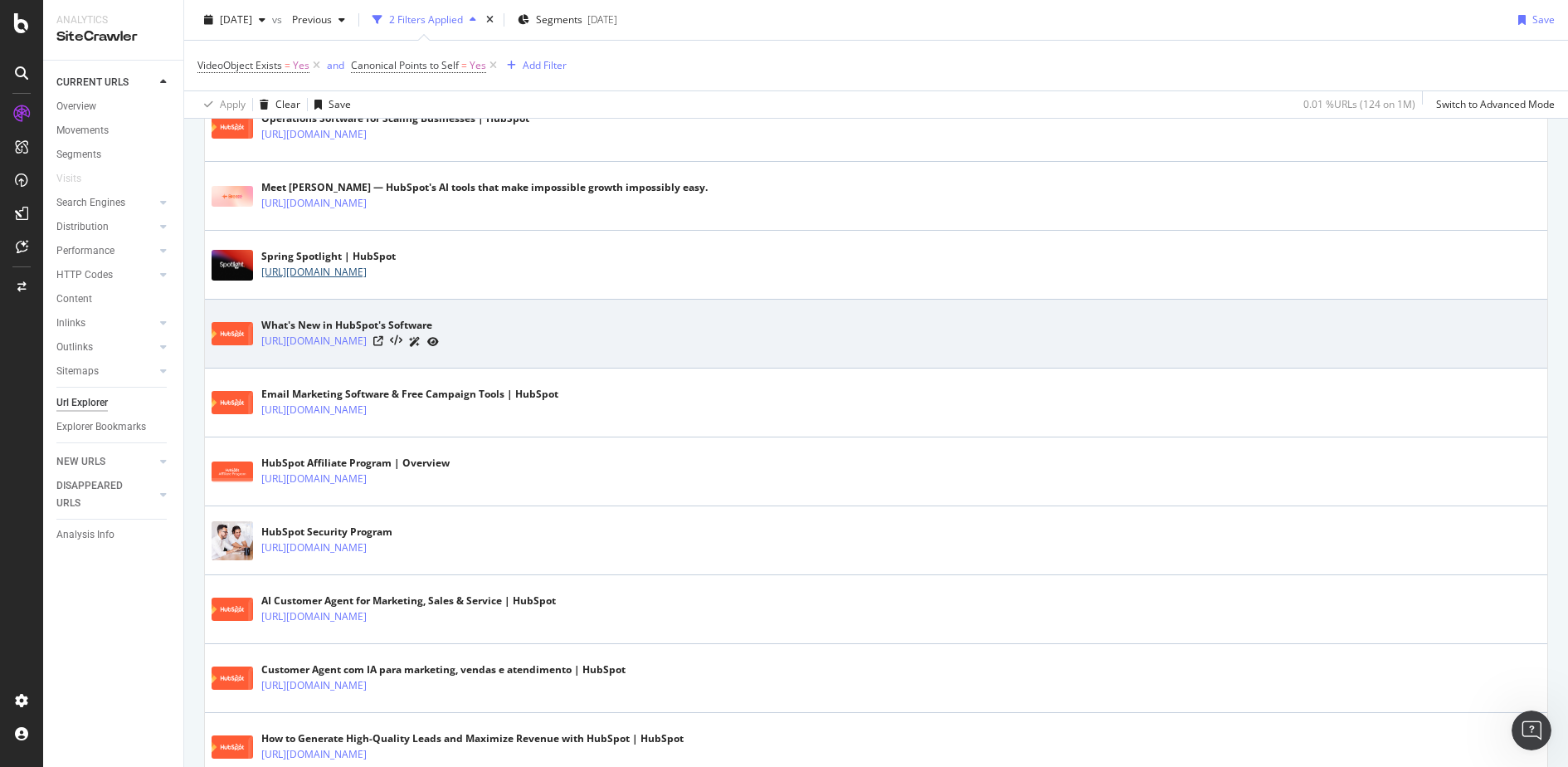
scroll to position [1694, 0]
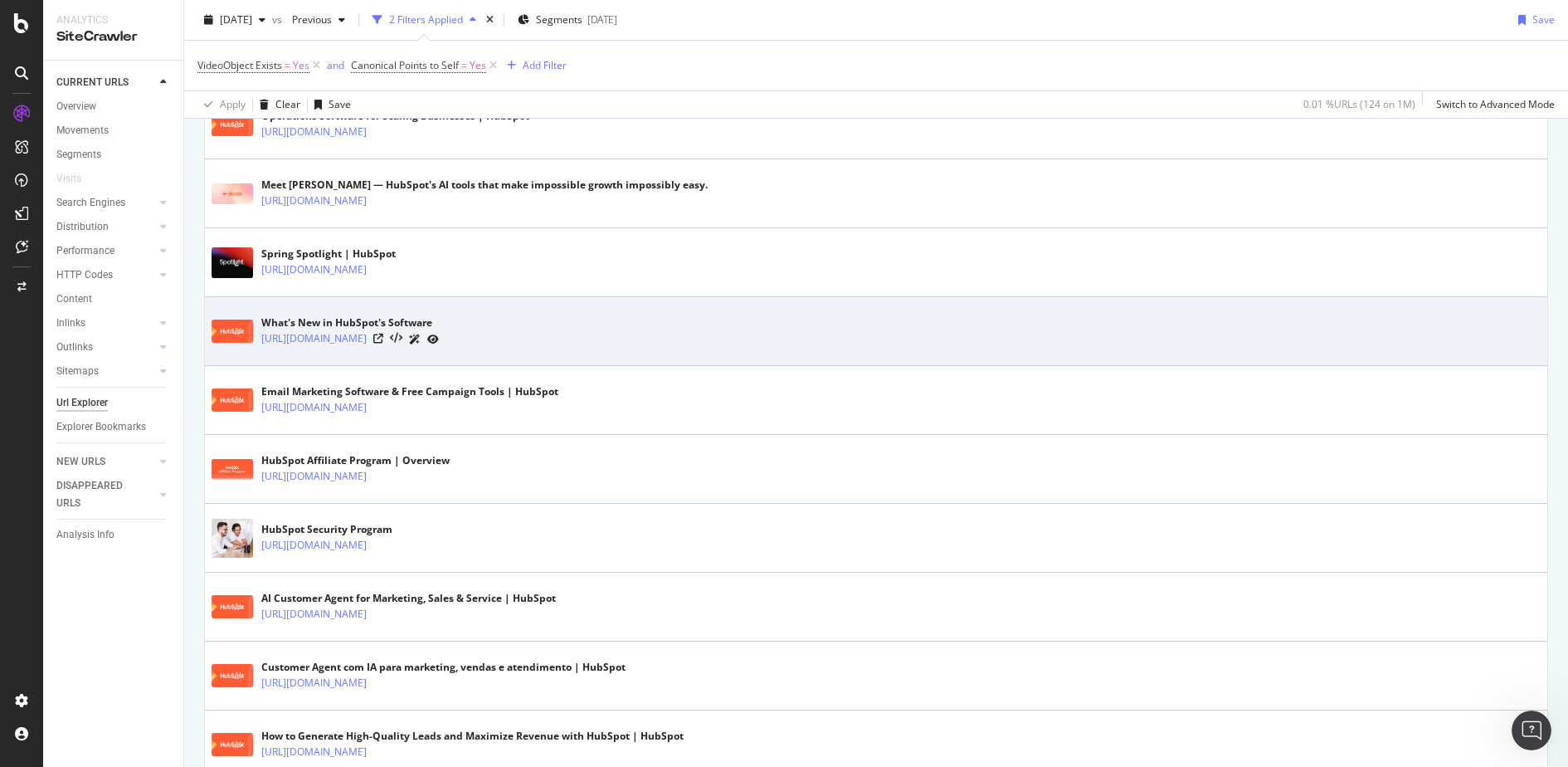
click at [327, 339] on div "What's New in HubSpot's Software https://www.hubspot.com/new" at bounding box center [877, 331] width 1330 height 42
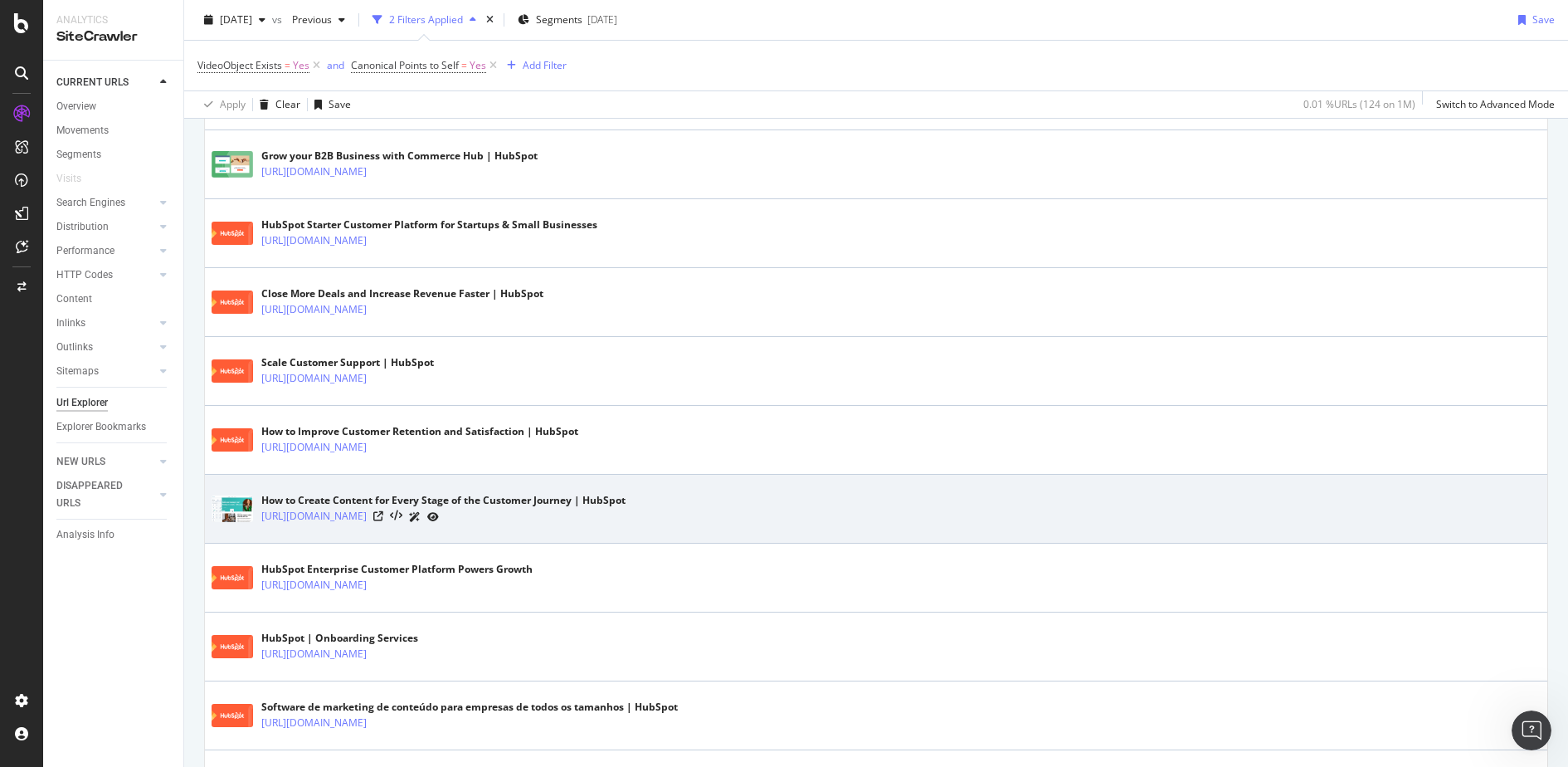
scroll to position [2549, 0]
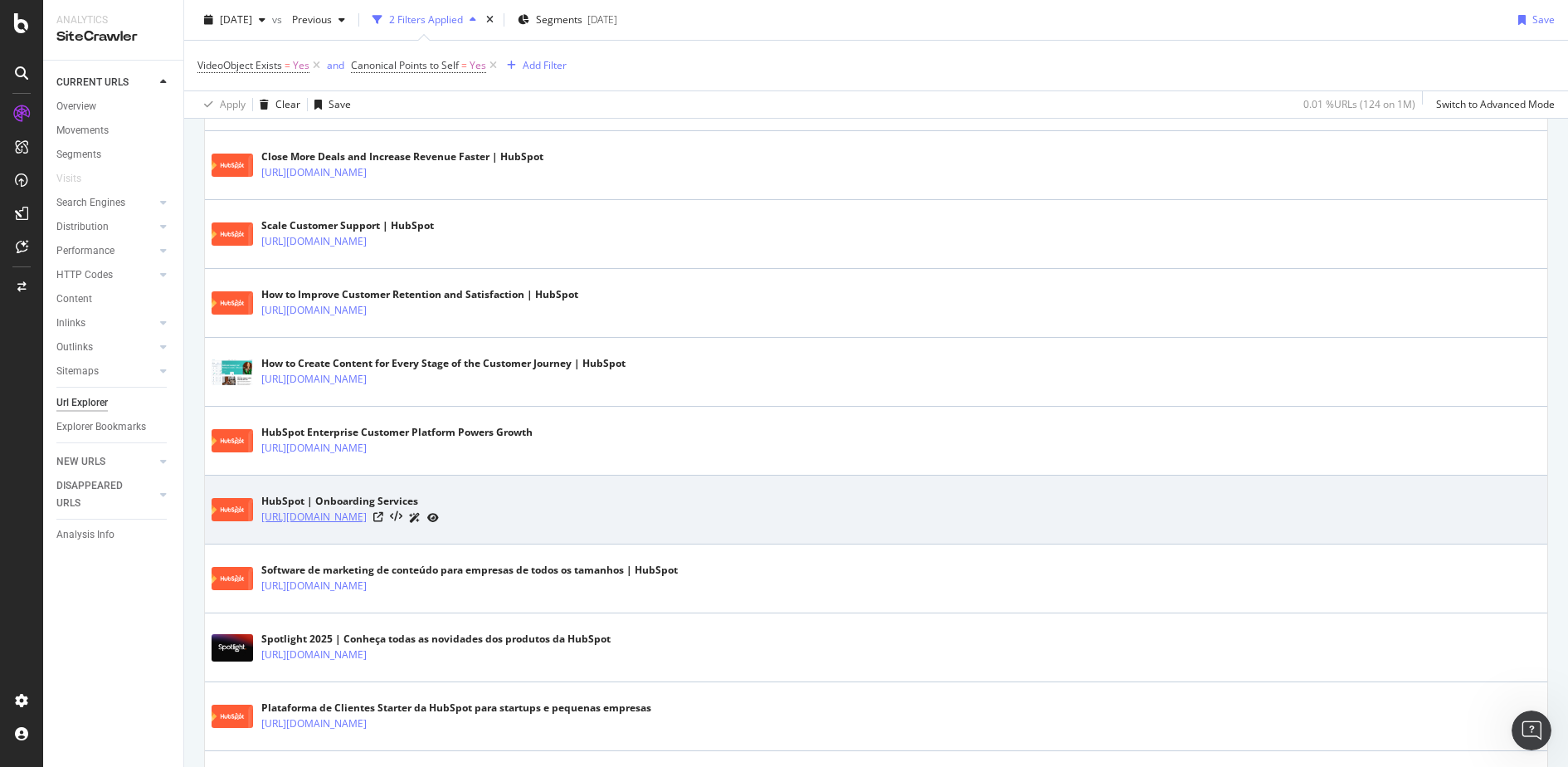
click at [366, 509] on link "https://www.hubspot.com/services/onboarding" at bounding box center [314, 518] width 105 height 17
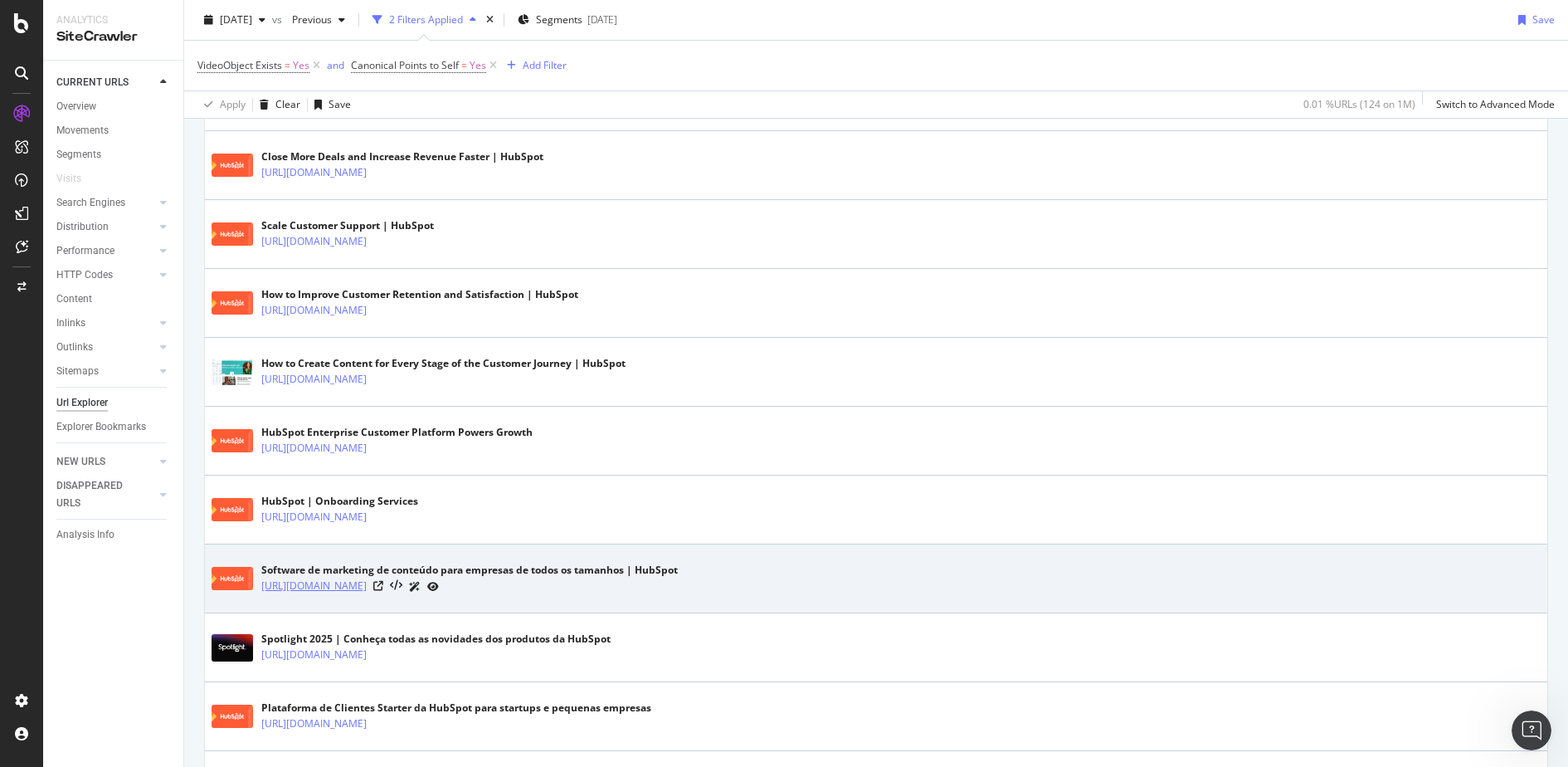
click at [366, 578] on link "https://br.hubspot.com/products/content" at bounding box center [314, 586] width 105 height 17
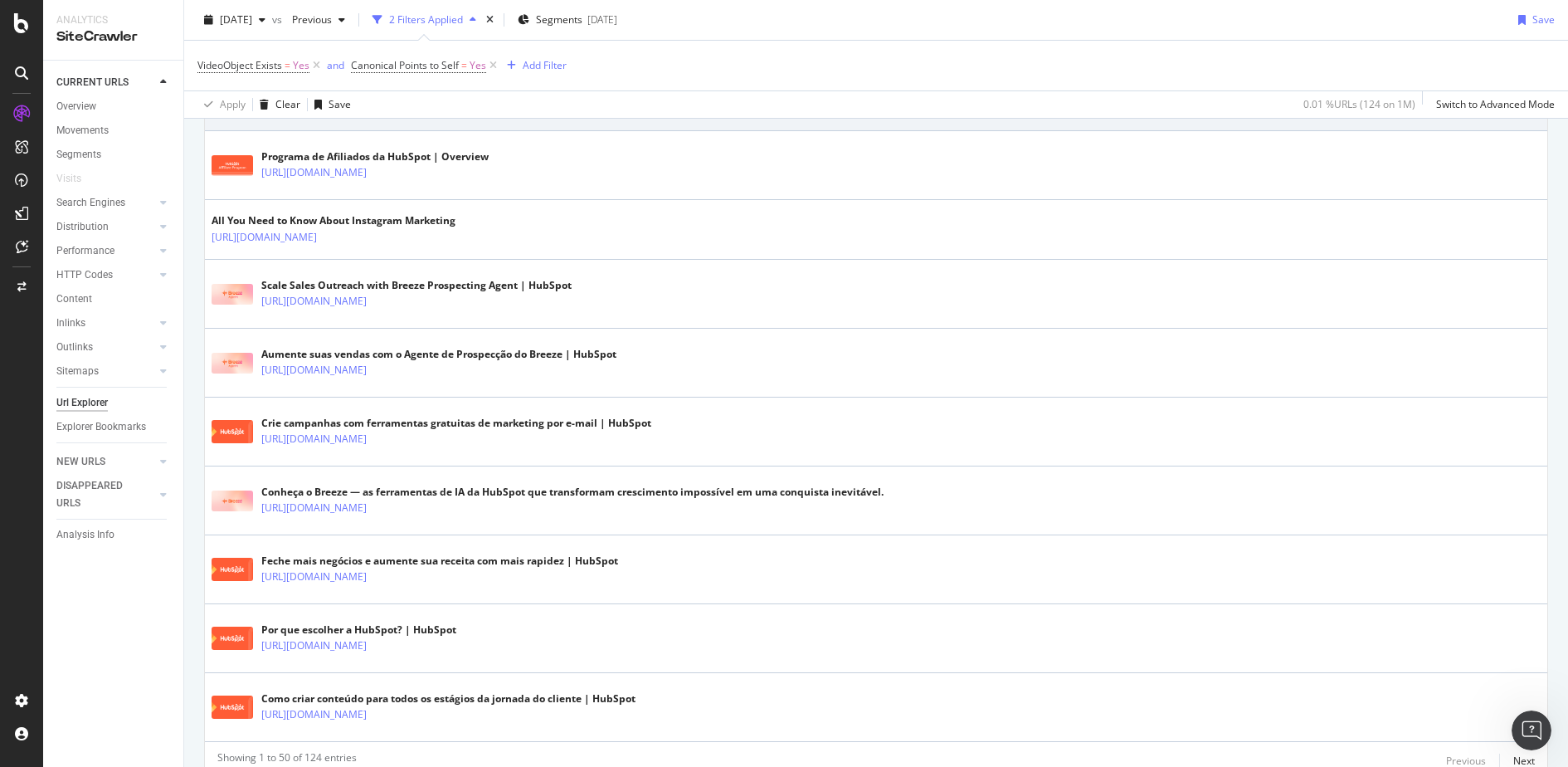
scroll to position [3289, 0]
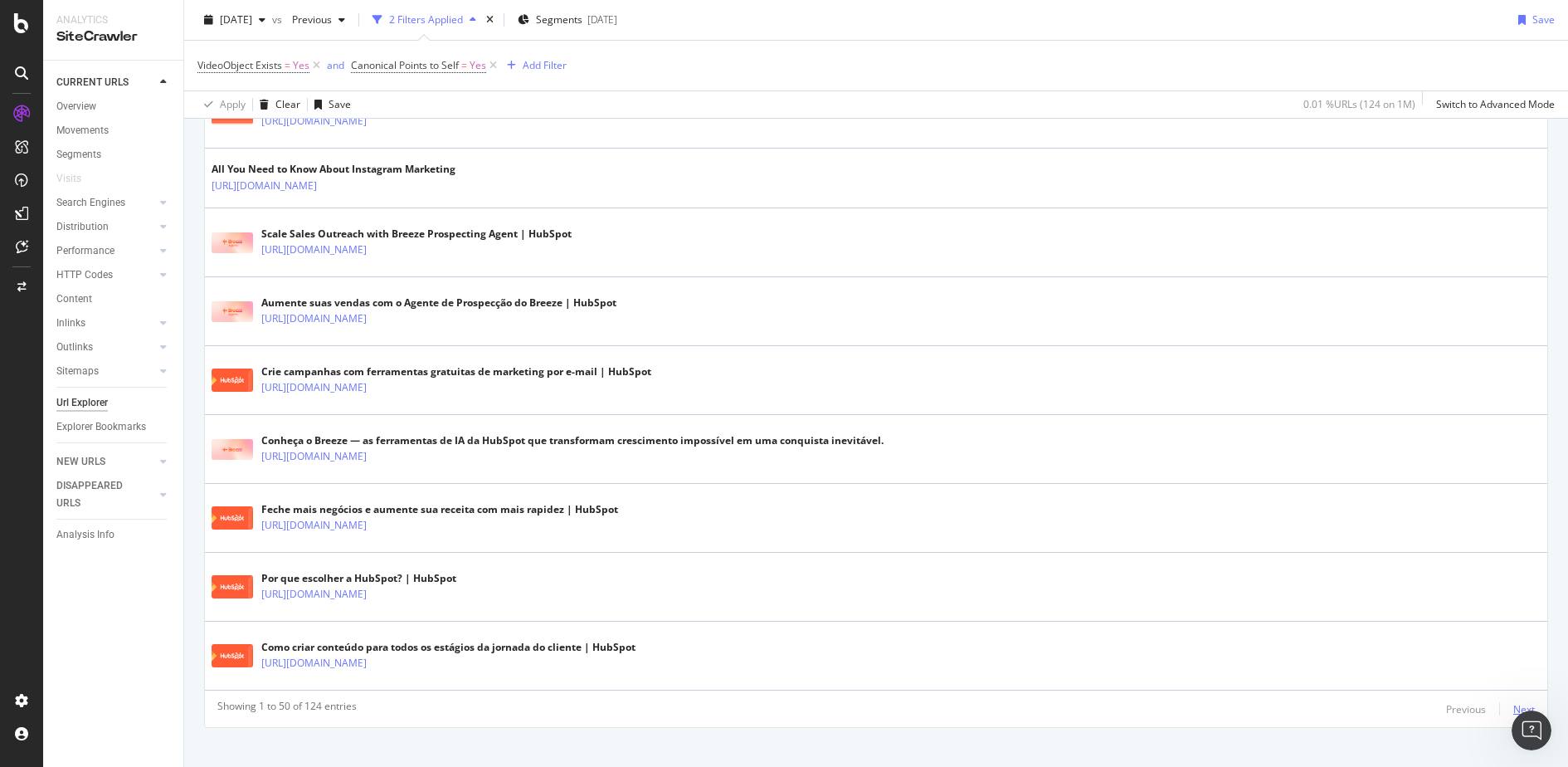
click at [1514, 703] on div "Next" at bounding box center [1524, 709] width 21 height 14
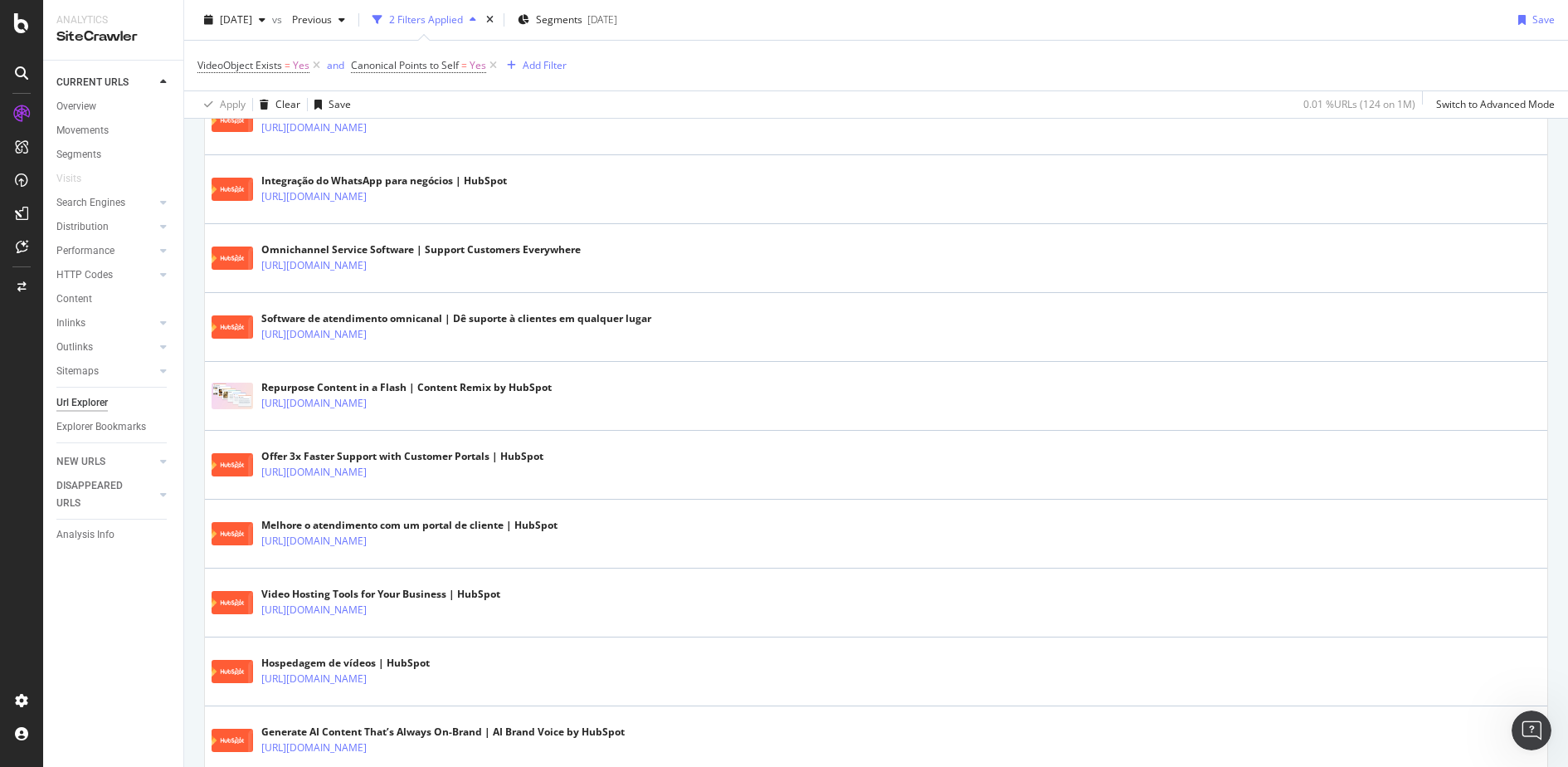
scroll to position [1483, 0]
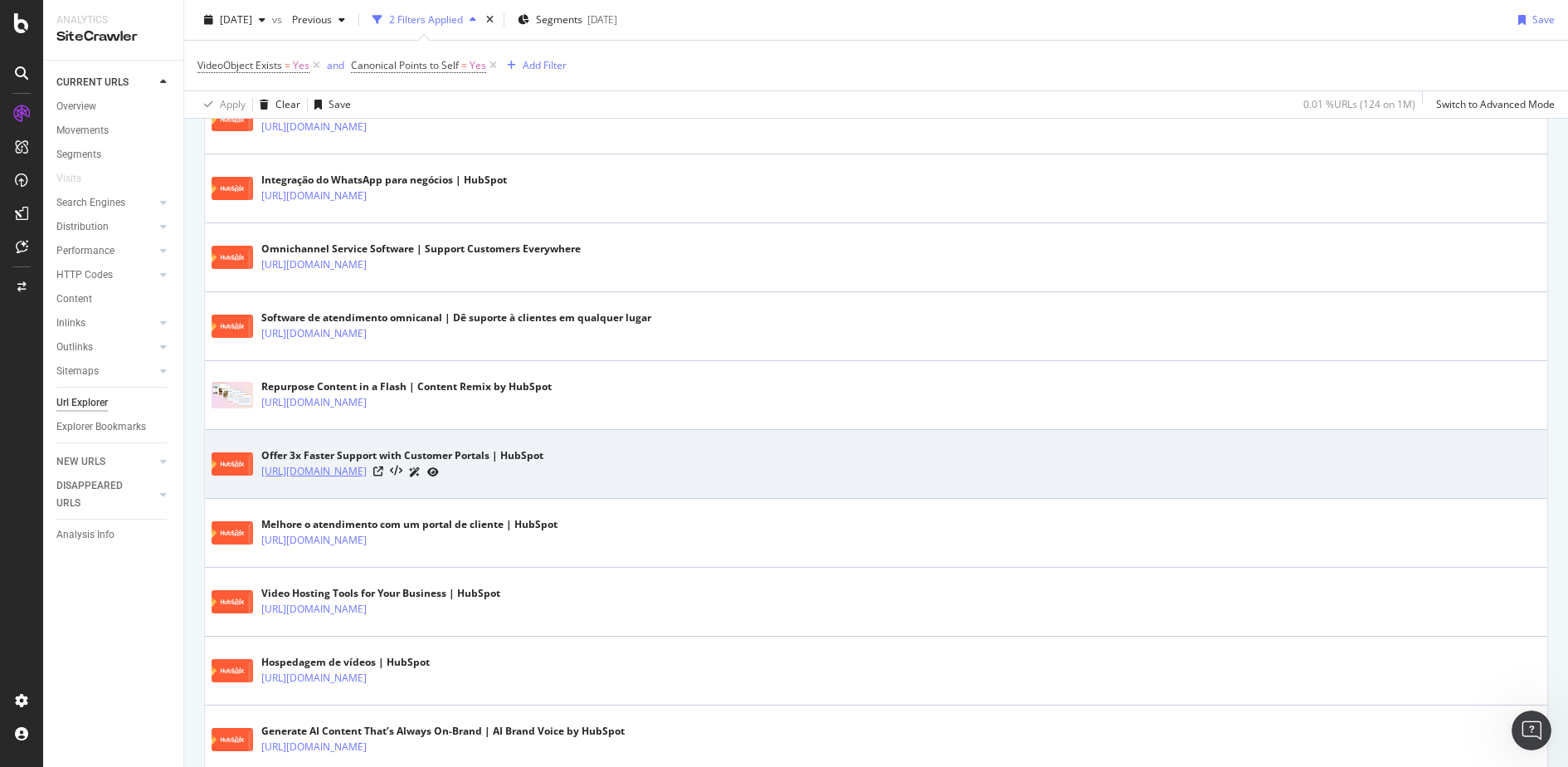
click at [366, 464] on link "https://www.hubspot.com/products/service/customer-portal" at bounding box center [314, 472] width 105 height 17
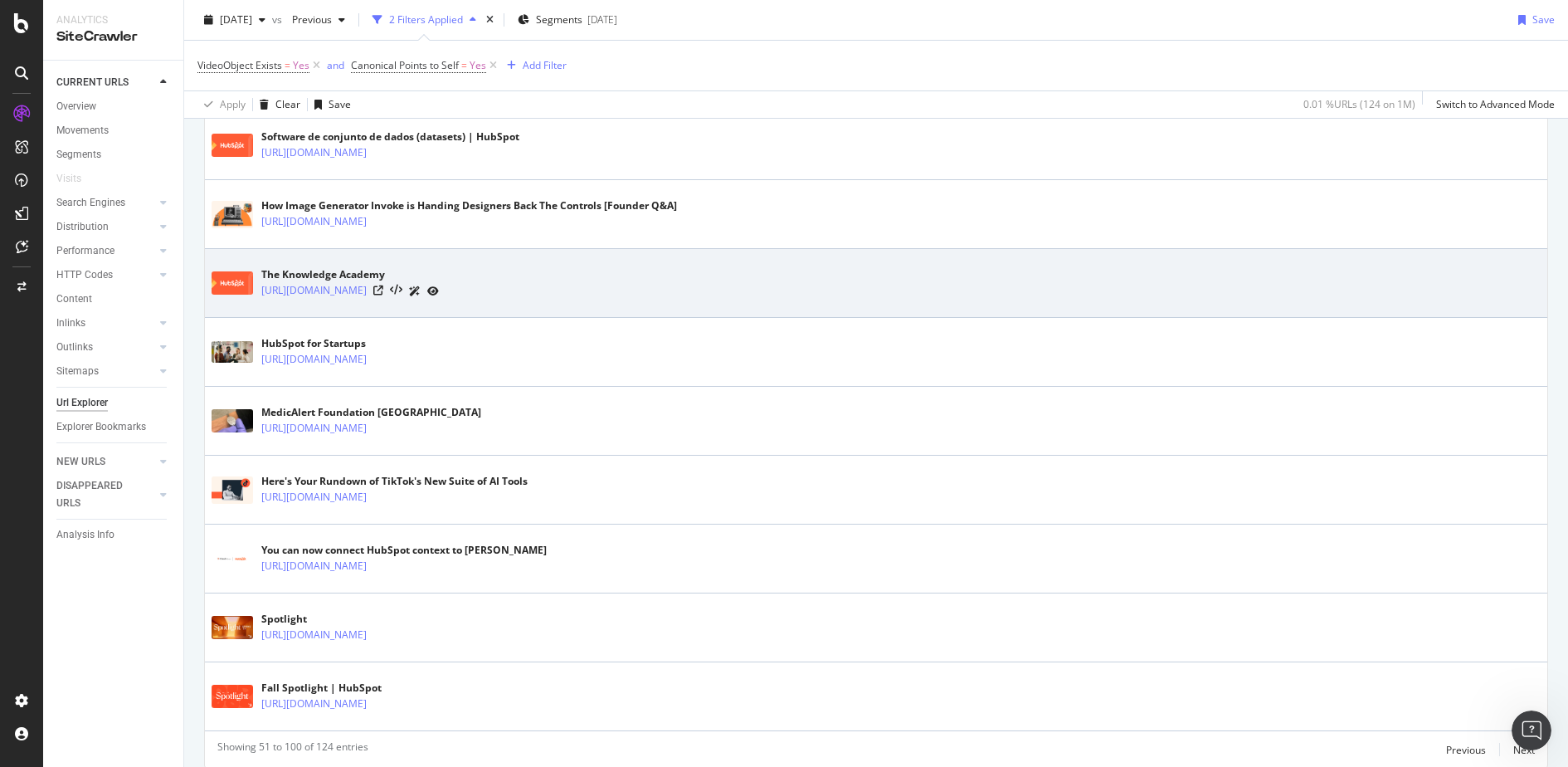
scroll to position [3289, 0]
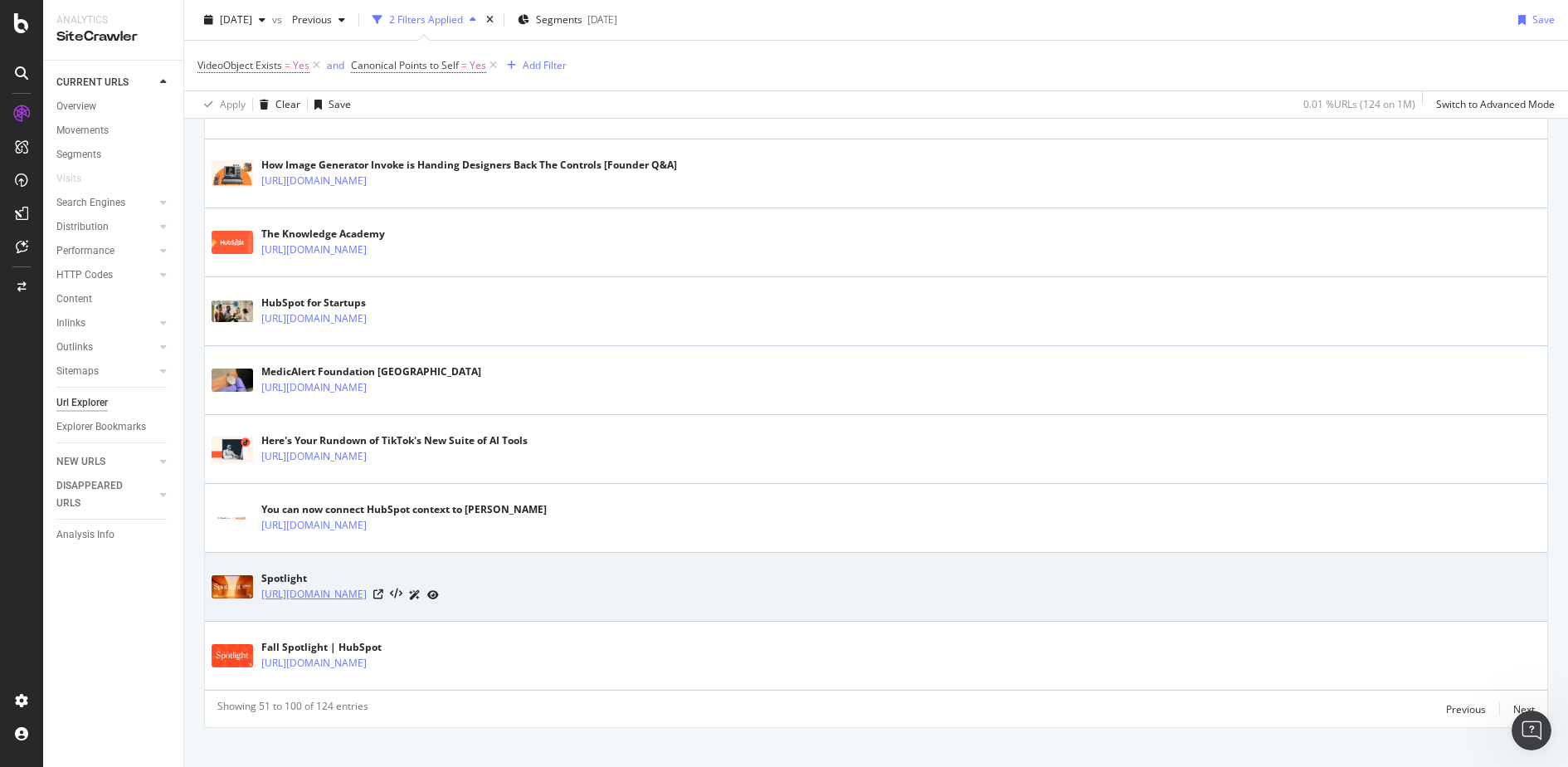
click at [366, 586] on link "https://www.hubspot.com/spotlight/spring2024" at bounding box center [314, 595] width 105 height 17
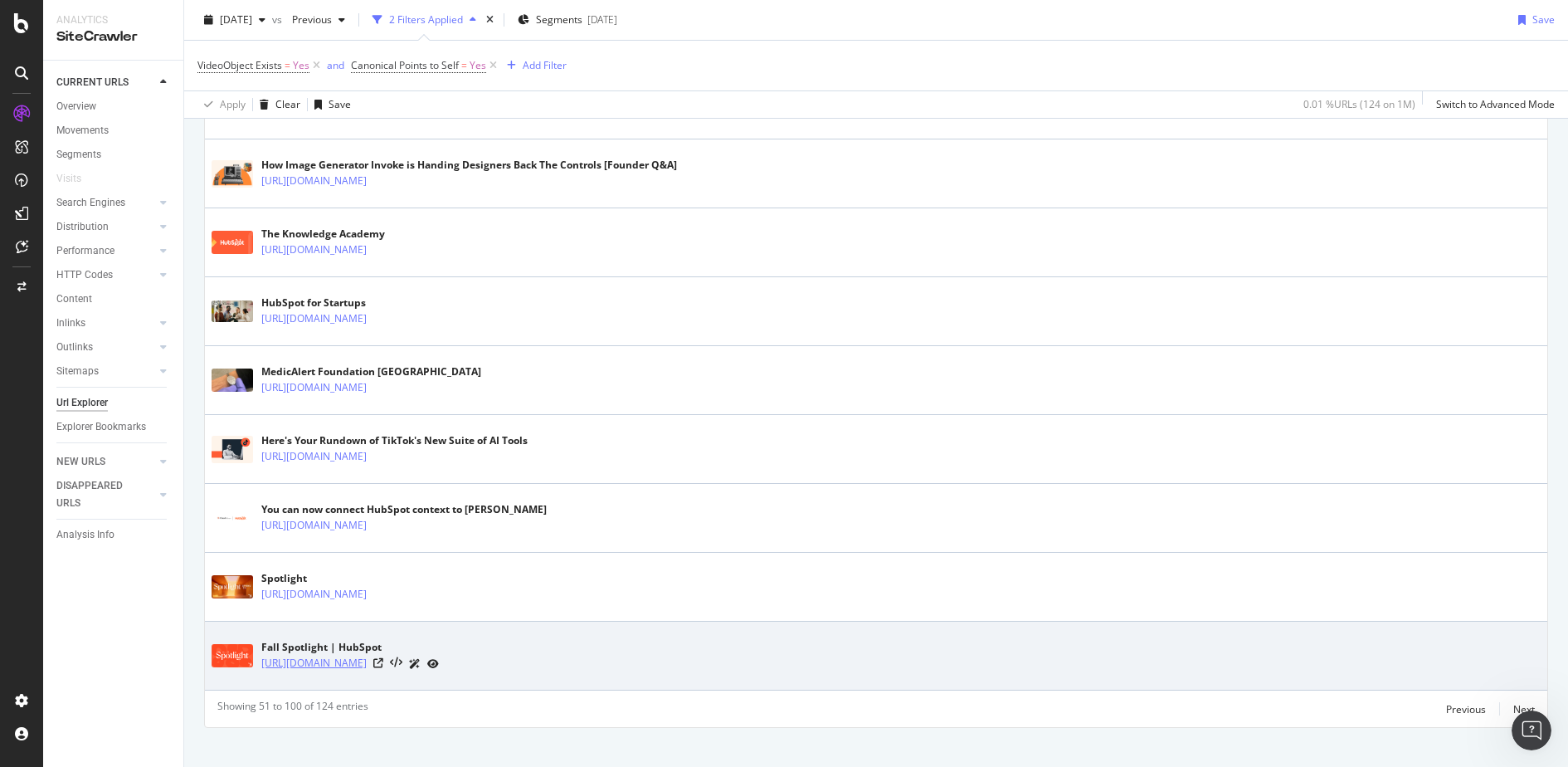
click at [366, 655] on link "[URL][DOMAIN_NAME]" at bounding box center [314, 663] width 105 height 17
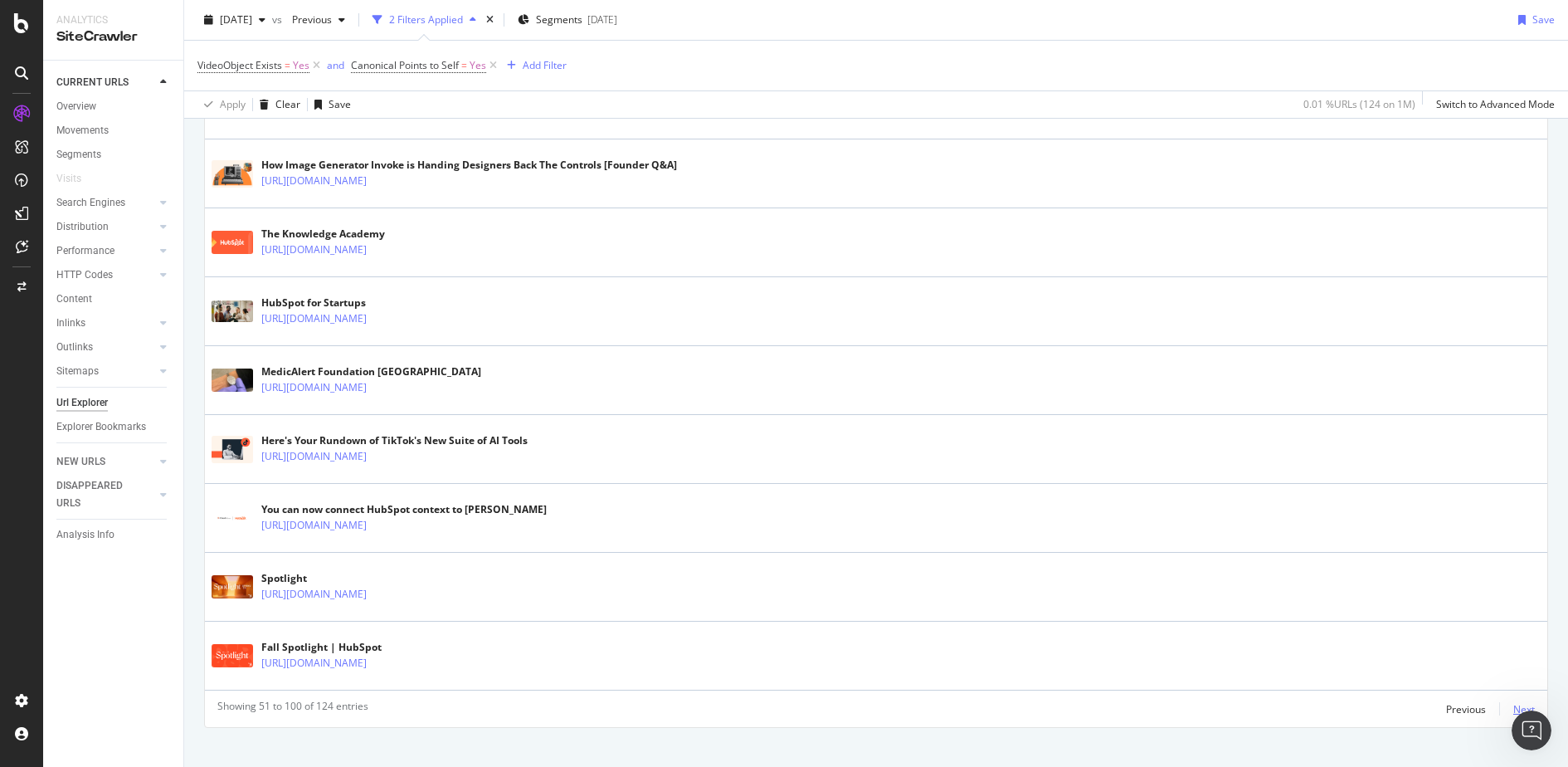
click at [1515, 703] on div "Next" at bounding box center [1524, 709] width 21 height 14
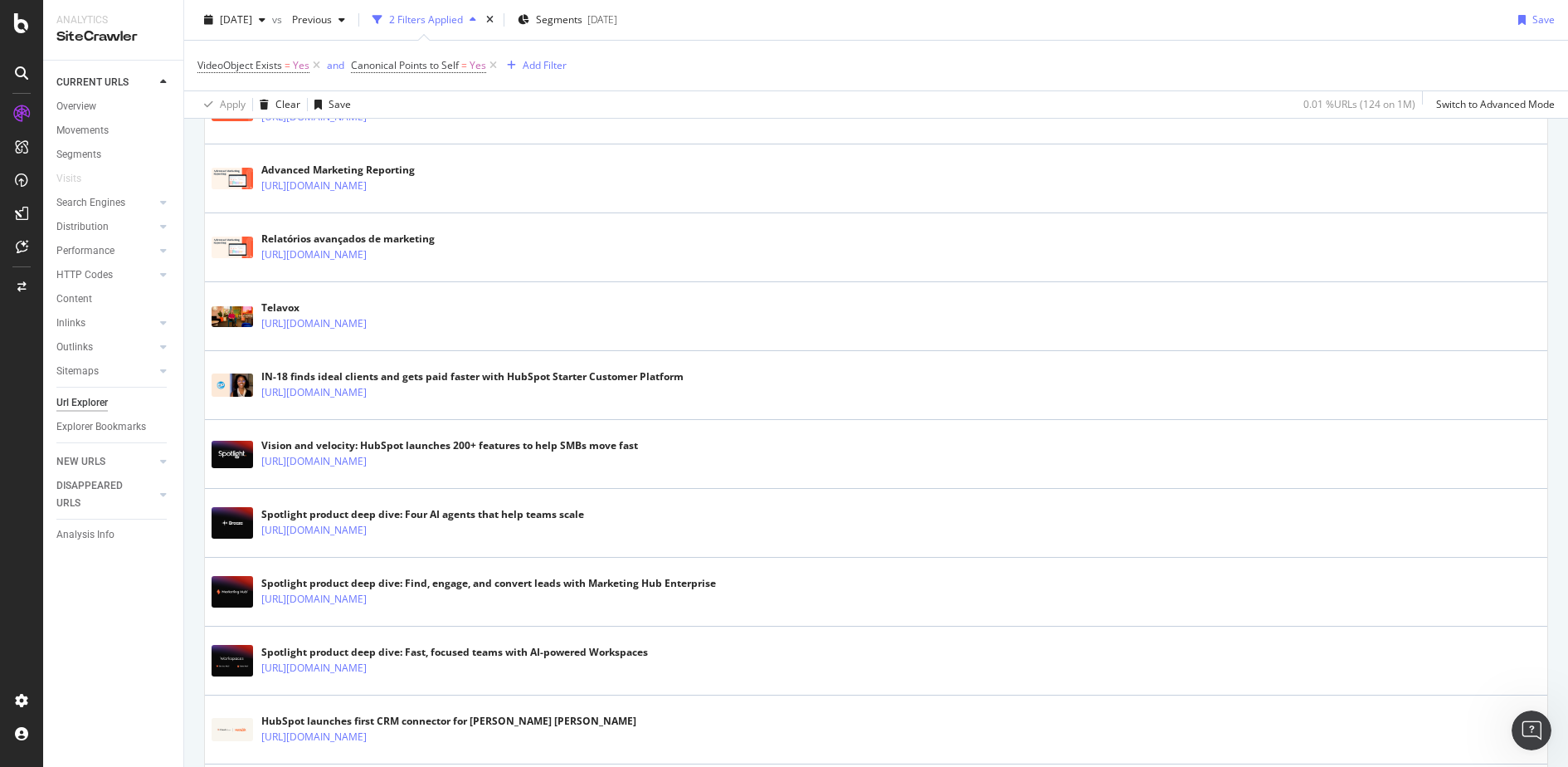
scroll to position [983, 0]
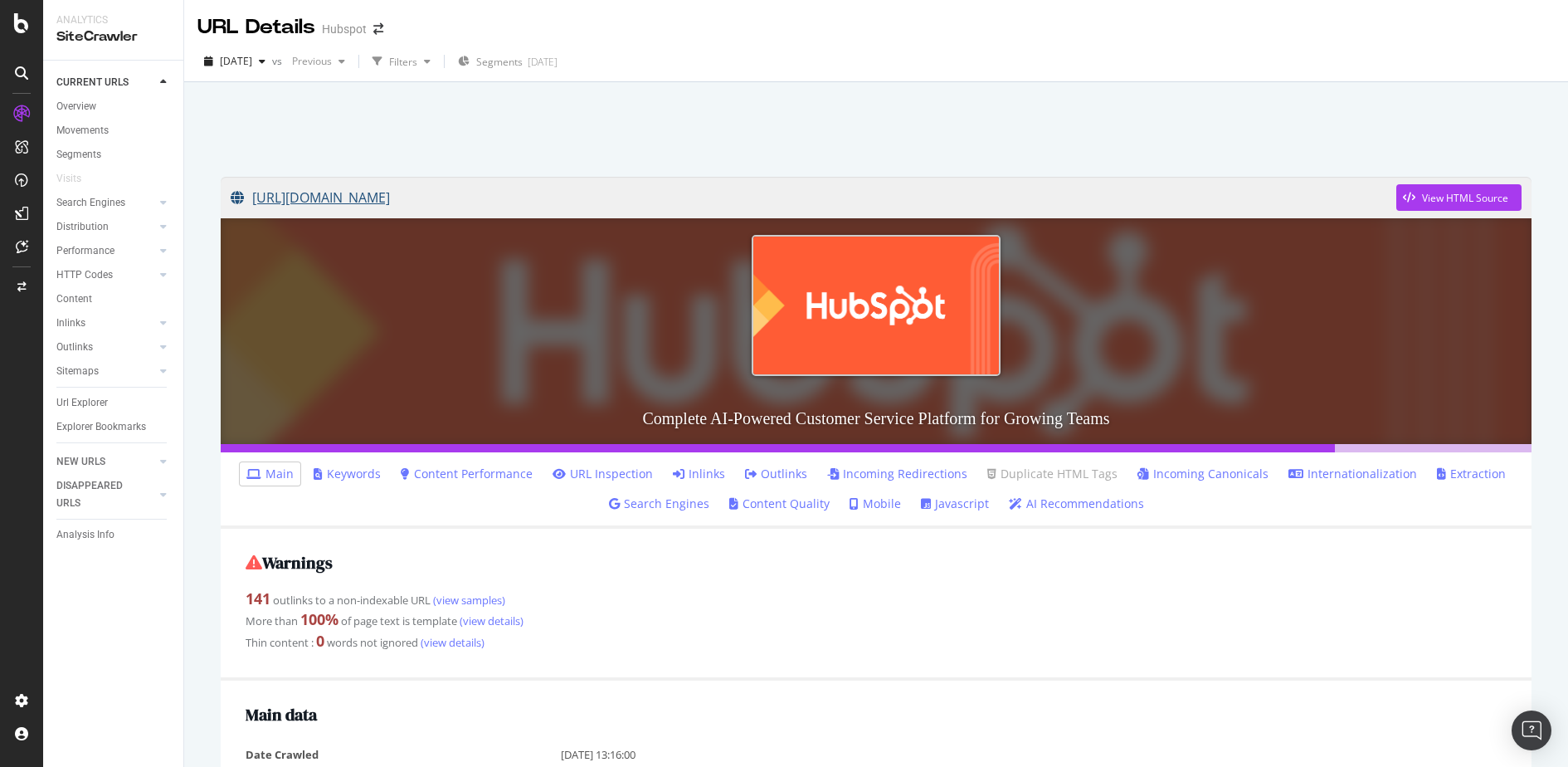
click at [432, 185] on link "[URL][DOMAIN_NAME]" at bounding box center [813, 197] width 1166 height 42
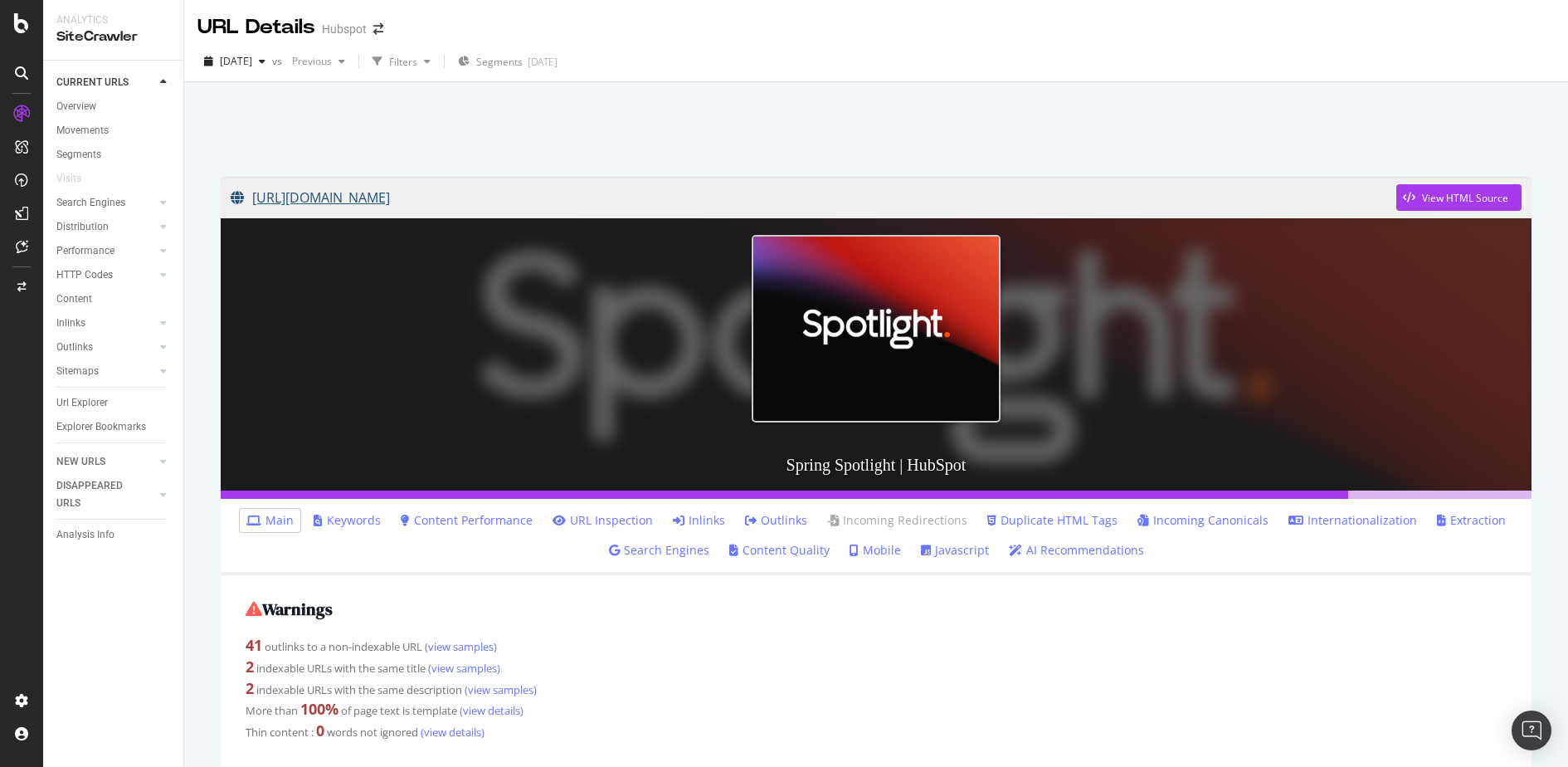
click at [374, 184] on link "[URL][DOMAIN_NAME]" at bounding box center [813, 197] width 1166 height 42
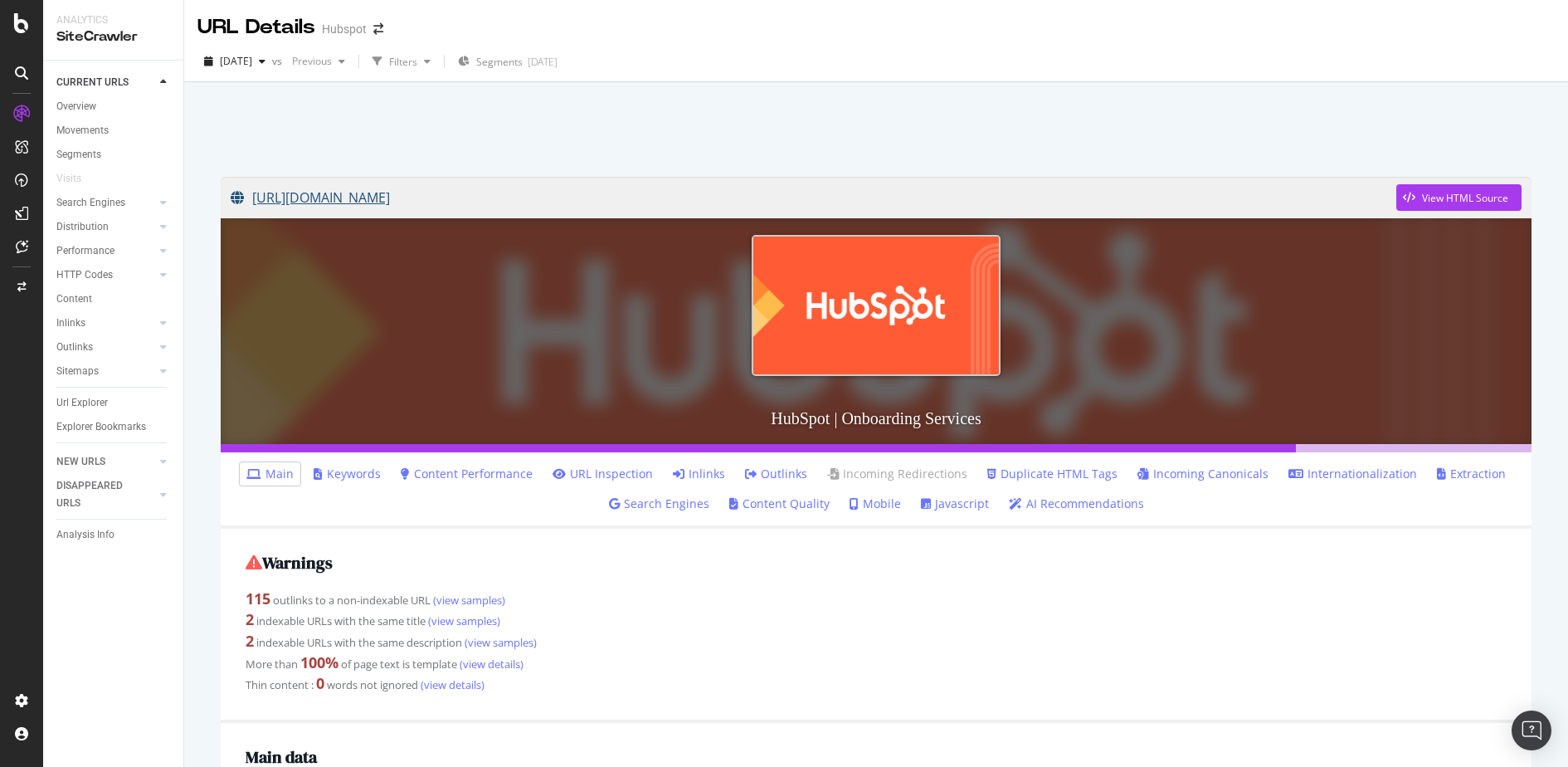
click at [457, 192] on link "[URL][DOMAIN_NAME]" at bounding box center [813, 197] width 1166 height 42
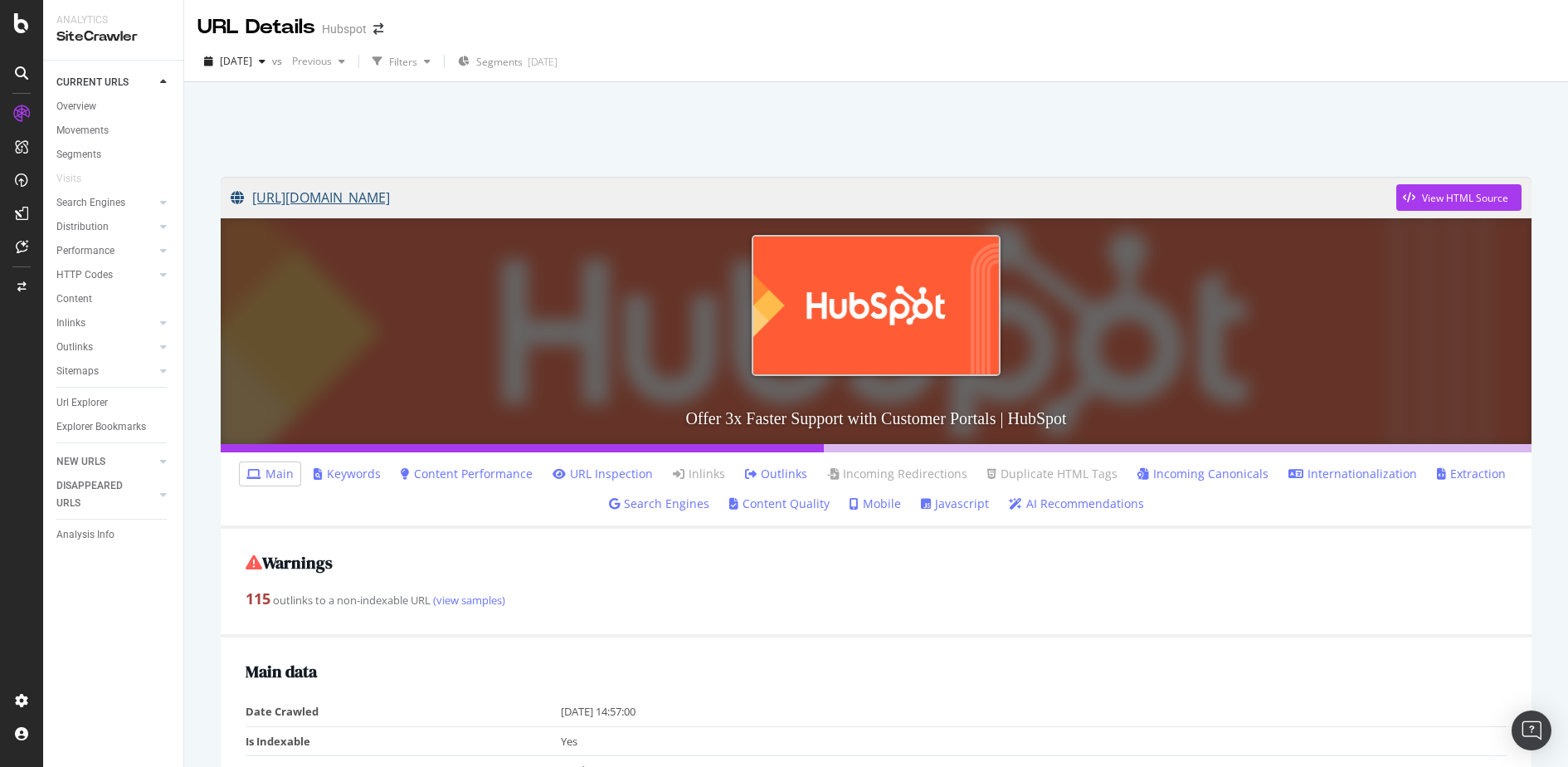
click at [505, 188] on link "https://www.hubspot.com/products/service/customer-portal" at bounding box center [813, 197] width 1166 height 42
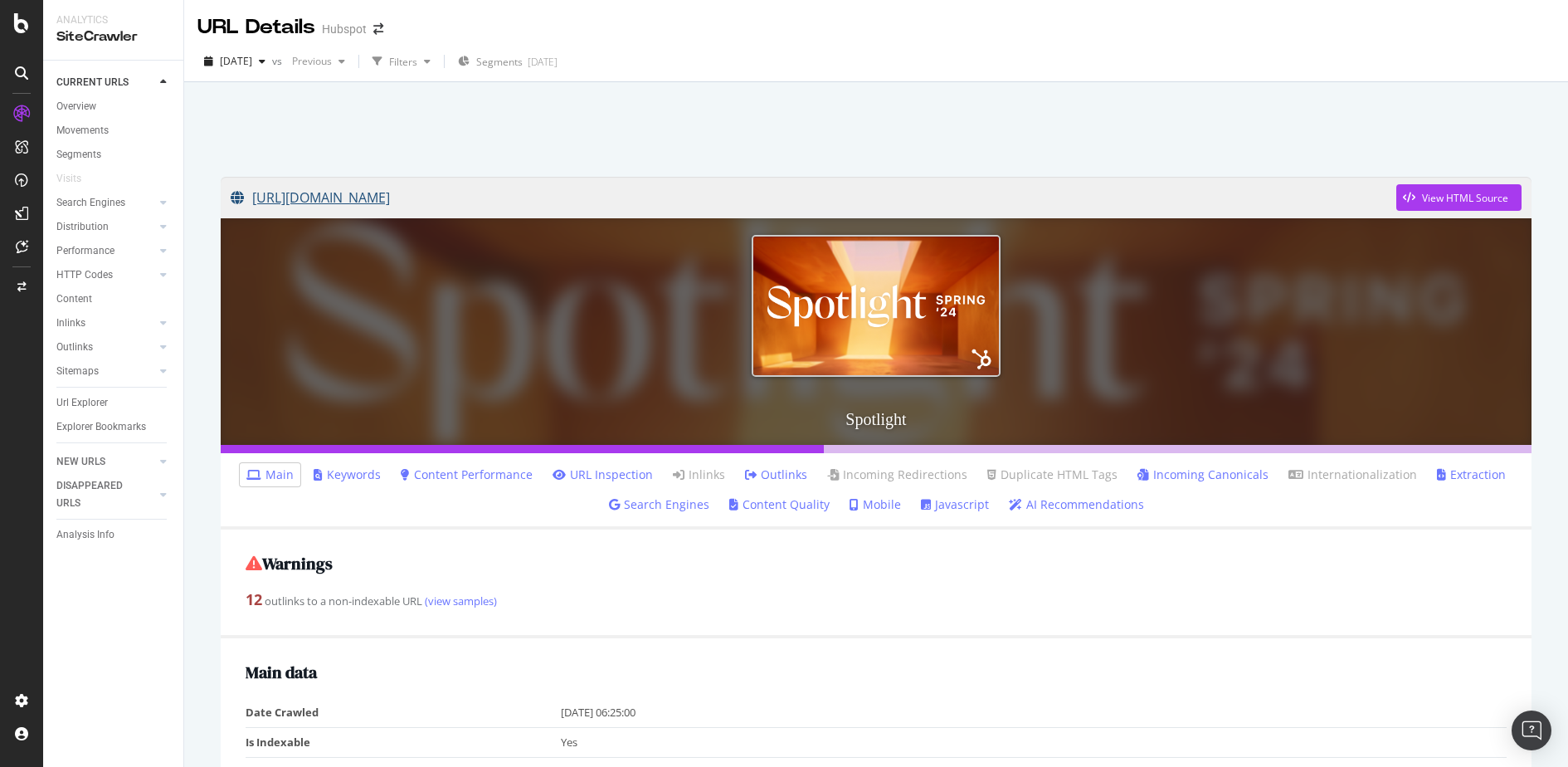
click at [395, 198] on link "[URL][DOMAIN_NAME]" at bounding box center [813, 197] width 1166 height 42
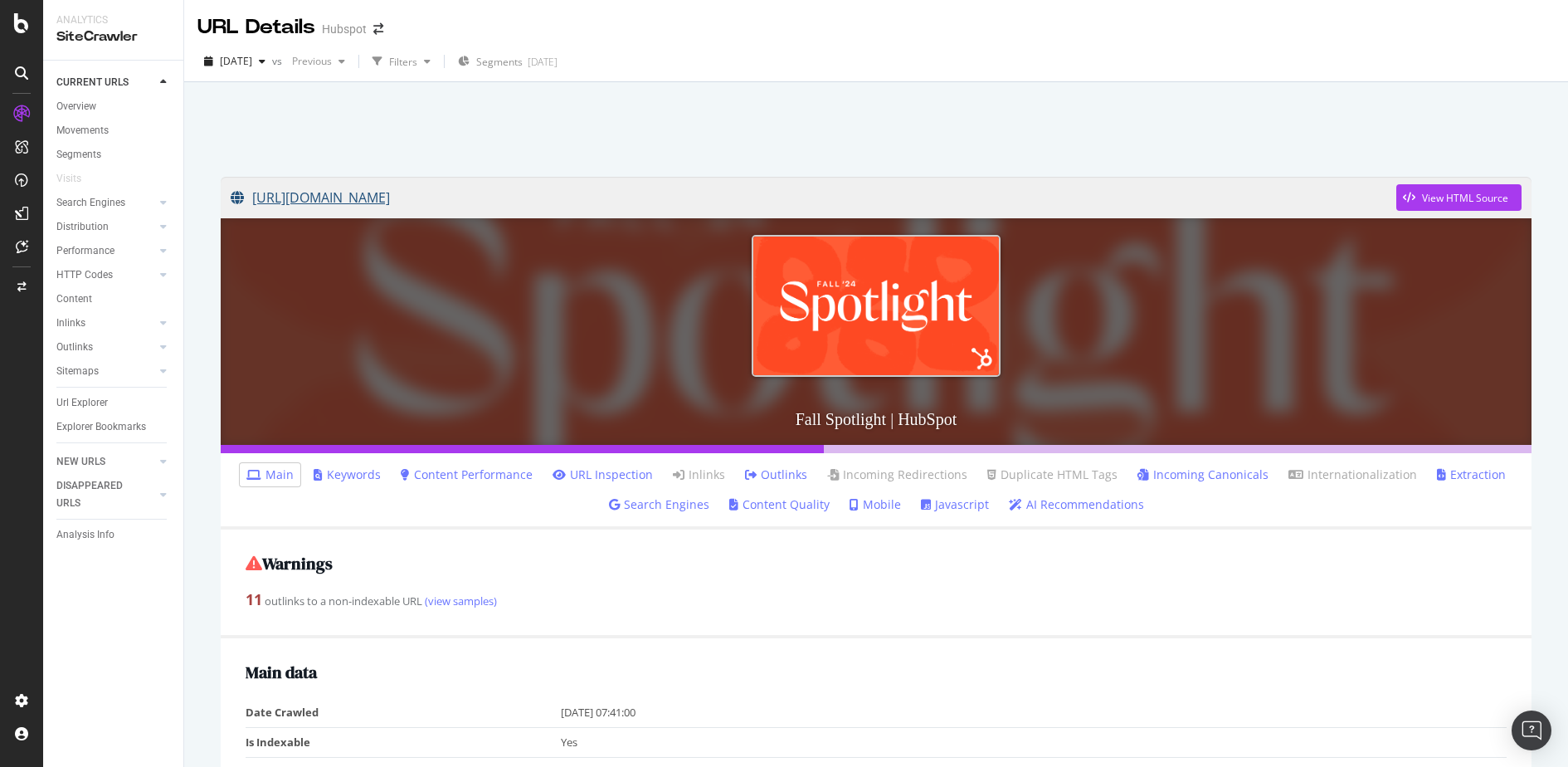
click at [439, 189] on link "[URL][DOMAIN_NAME]" at bounding box center [813, 197] width 1166 height 42
